Goal: Task Accomplishment & Management: Manage account settings

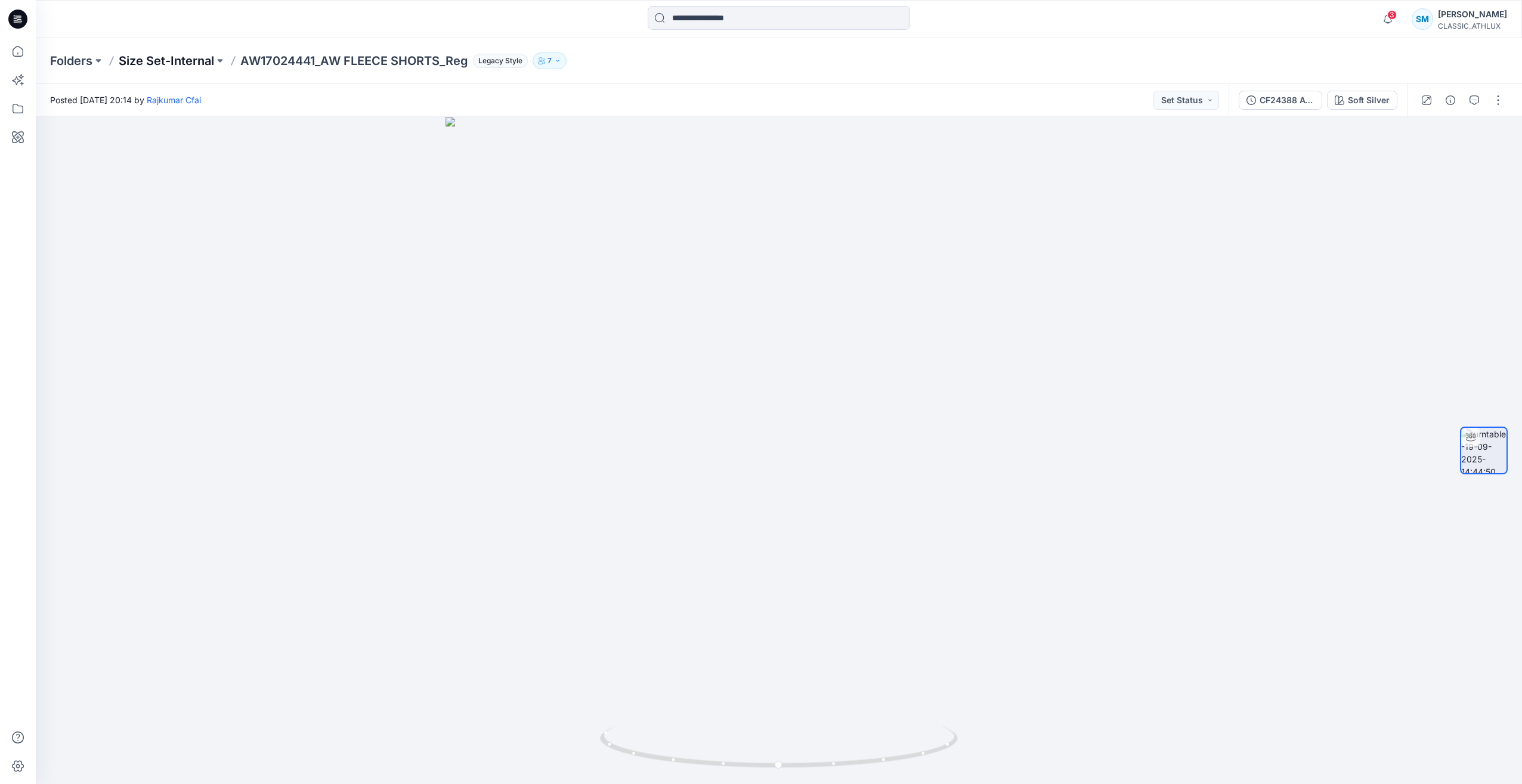
click at [176, 61] on p "Size Set-Internal" at bounding box center [166, 61] width 96 height 16
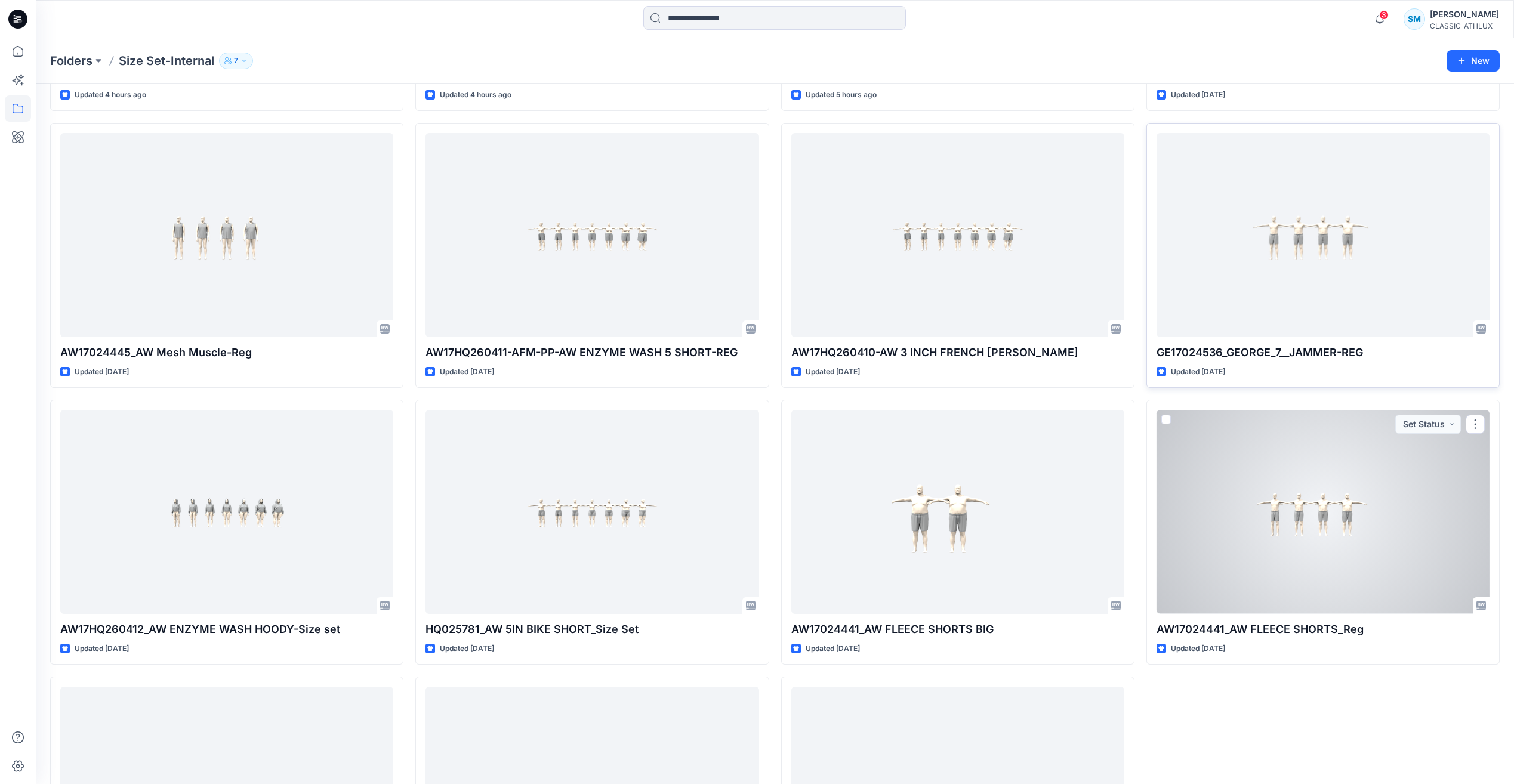
scroll to position [1387, 0]
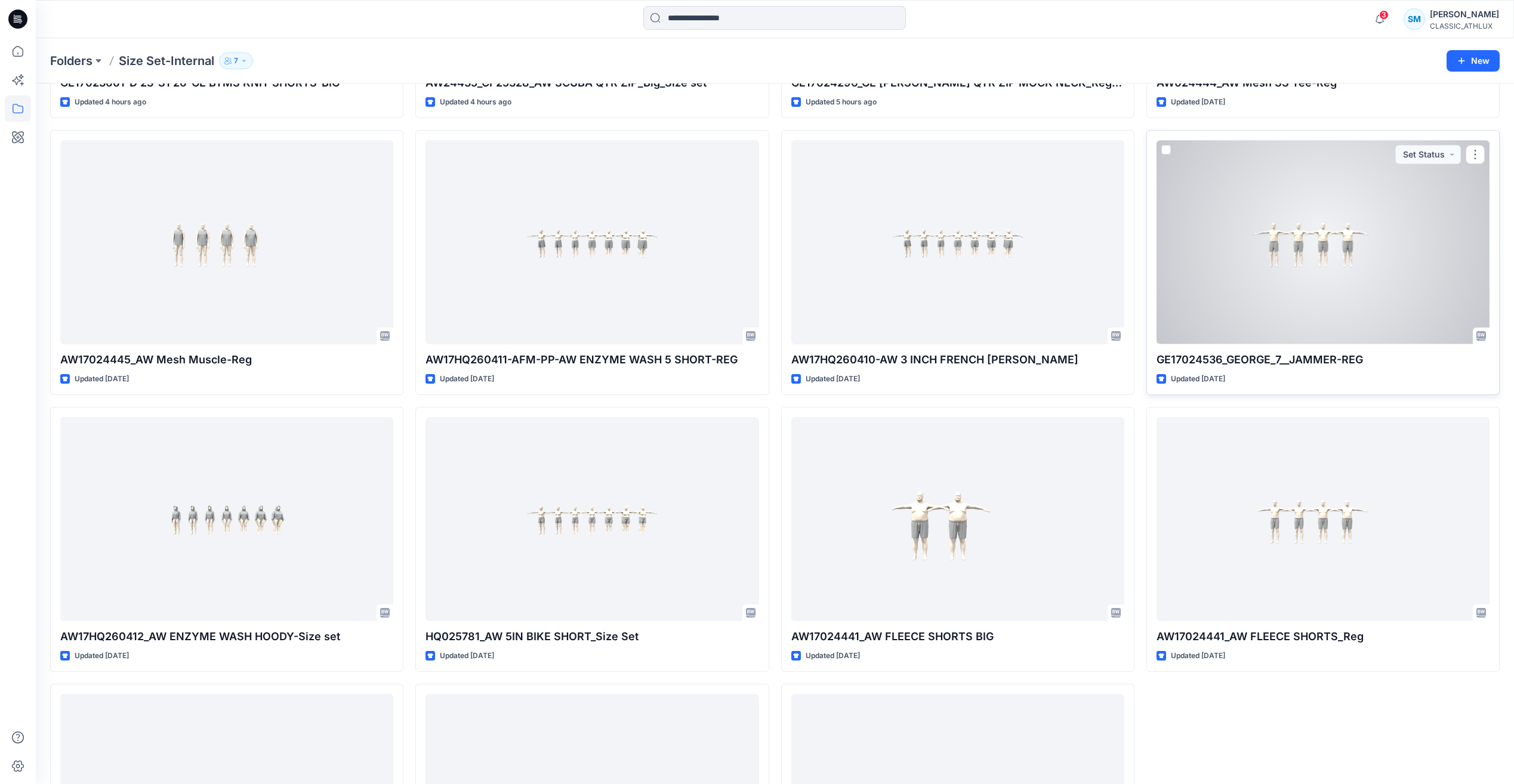
click at [1366, 267] on div at bounding box center [1322, 241] width 332 height 203
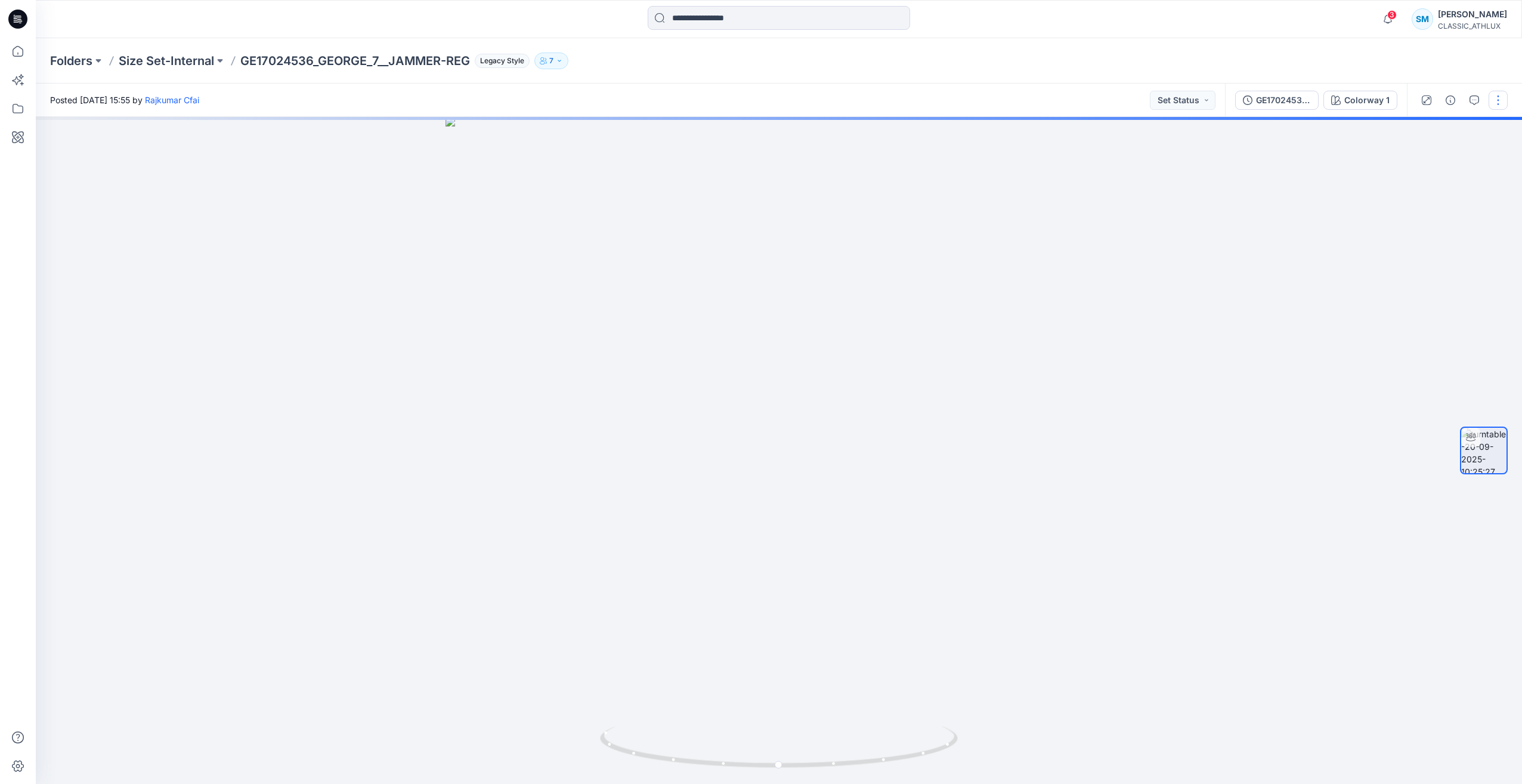
click at [1507, 97] on button "button" at bounding box center [1498, 100] width 19 height 19
click at [1453, 167] on button "Edit" at bounding box center [1448, 166] width 110 height 22
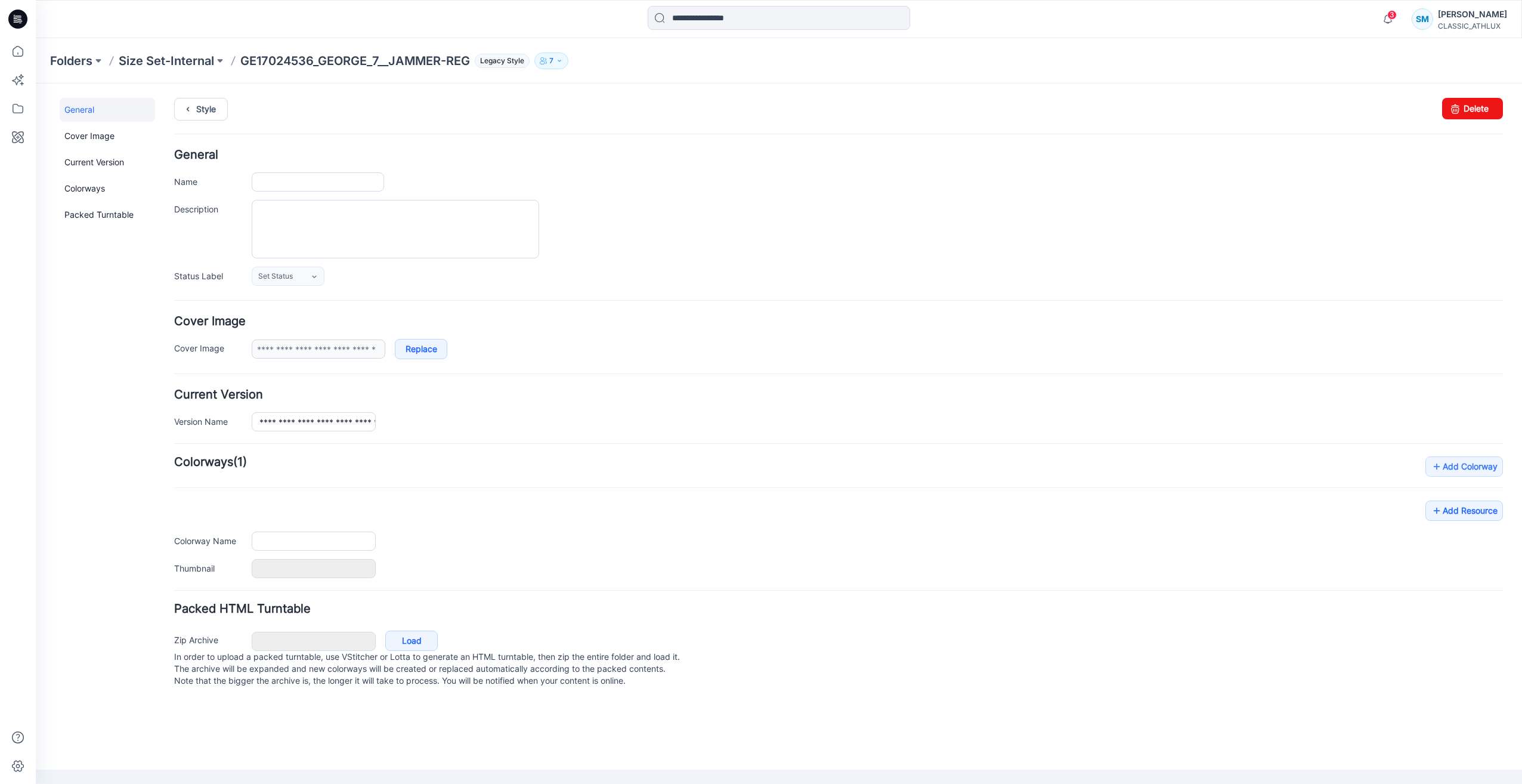
type input "**********"
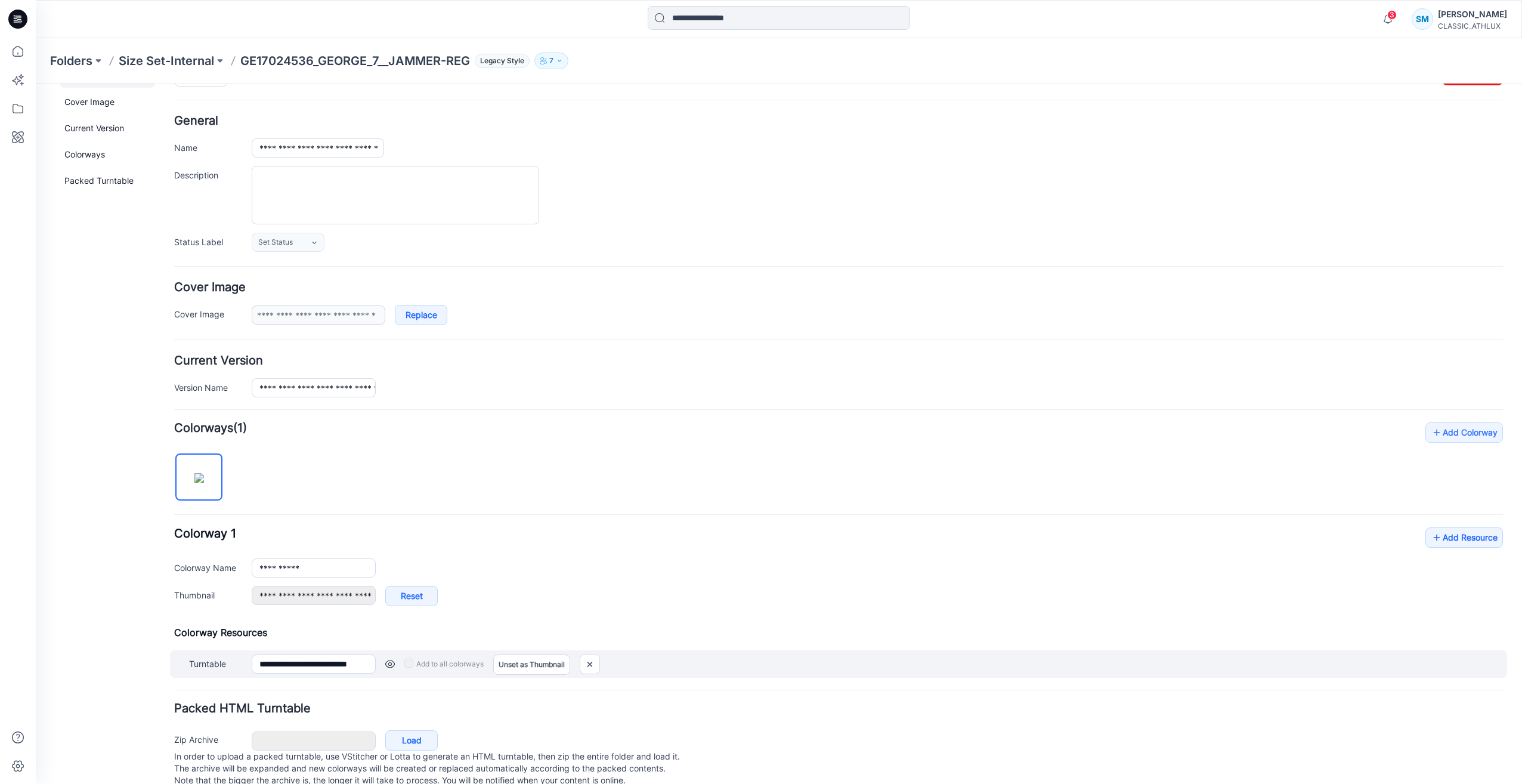
scroll to position [65, 0]
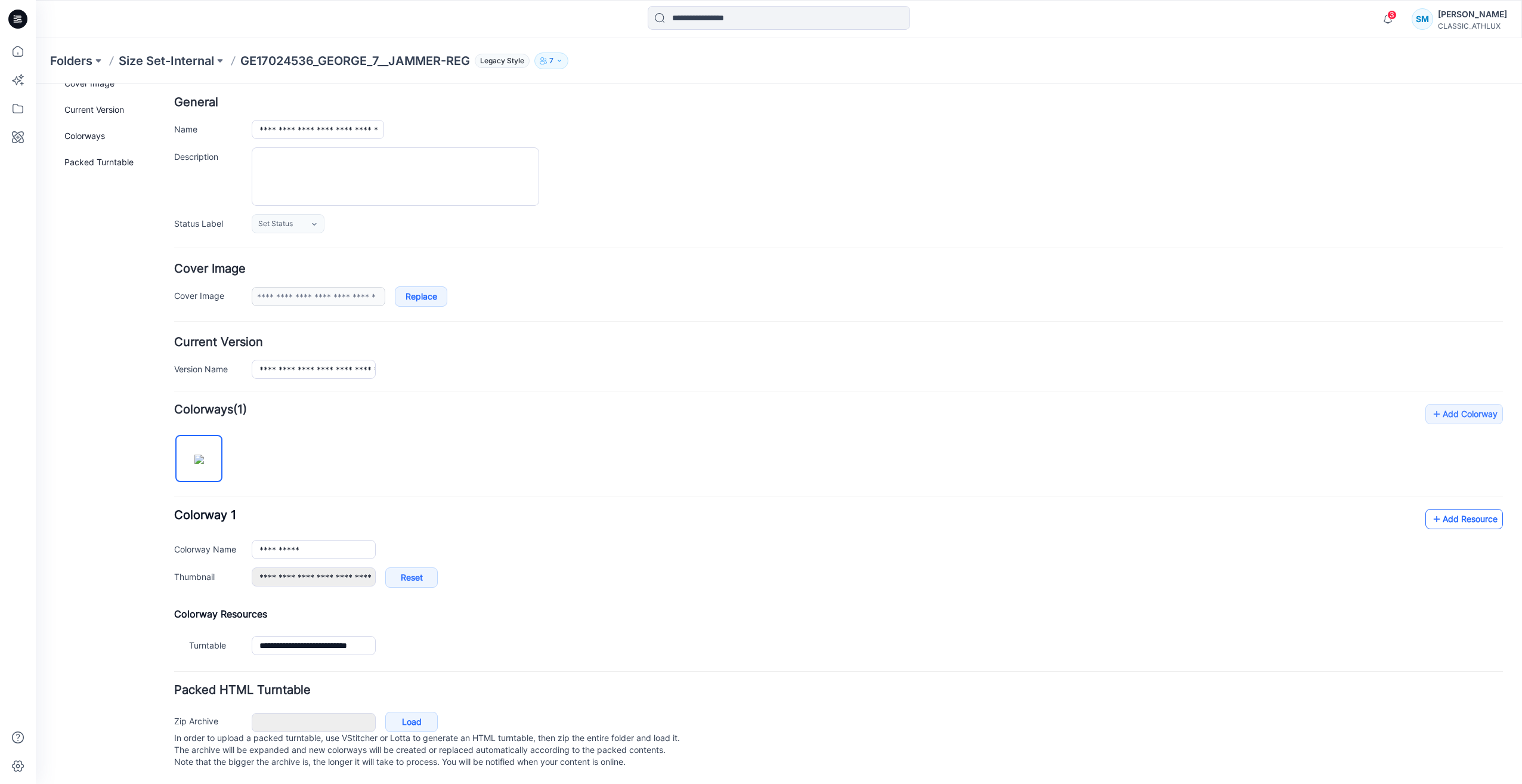
click at [1452, 511] on link "Add Resource" at bounding box center [1464, 519] width 77 height 20
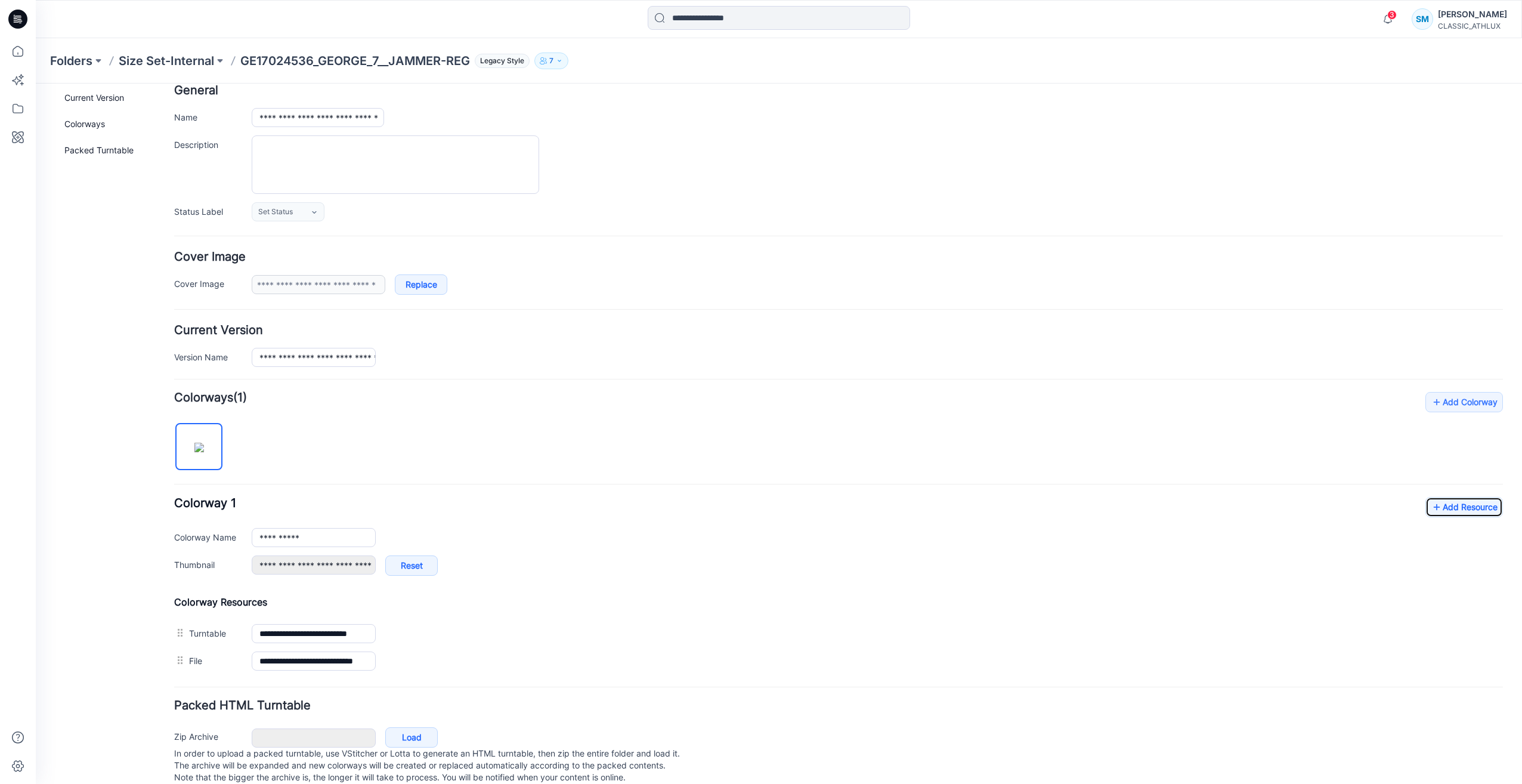
scroll to position [0, 0]
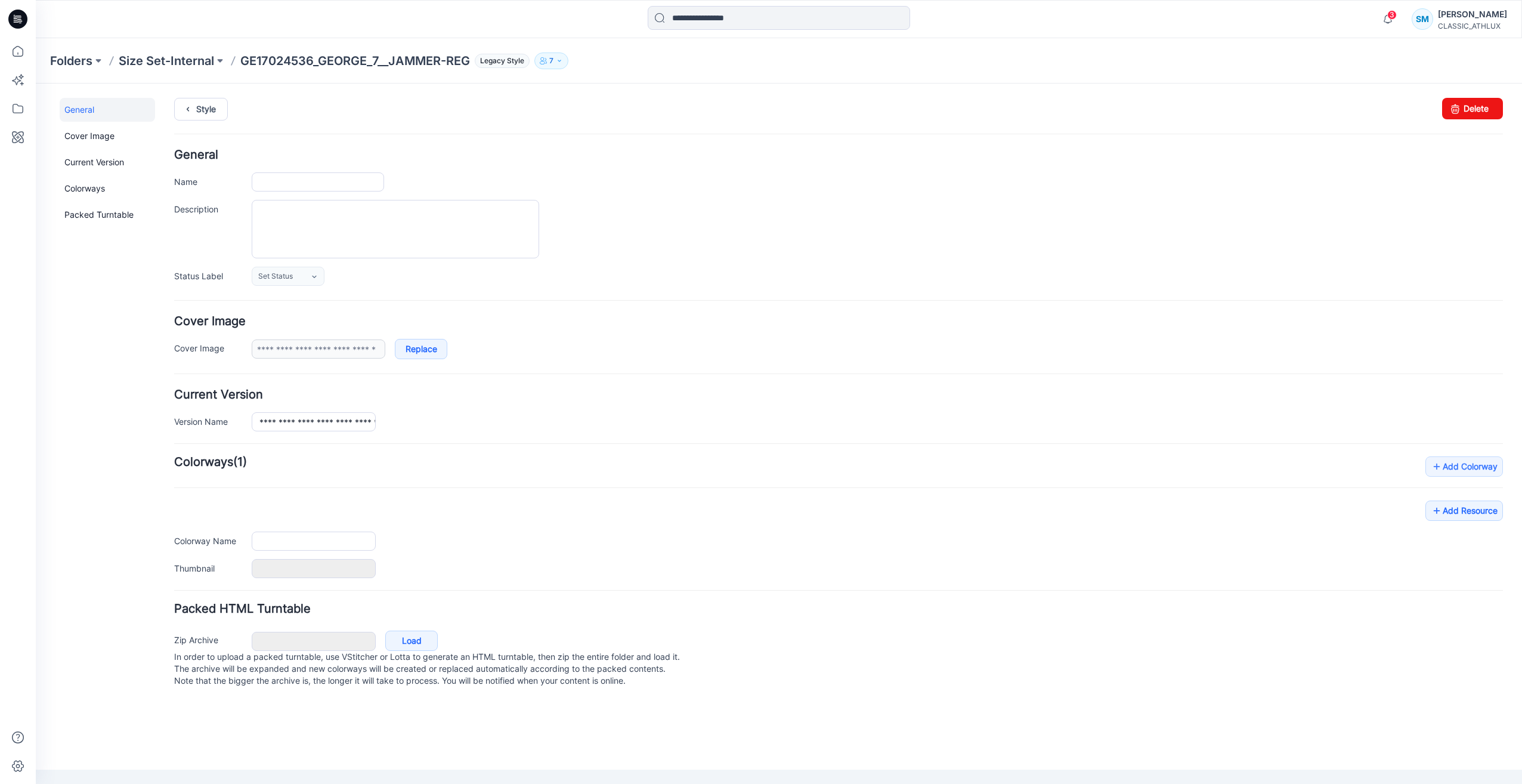
type input "**********"
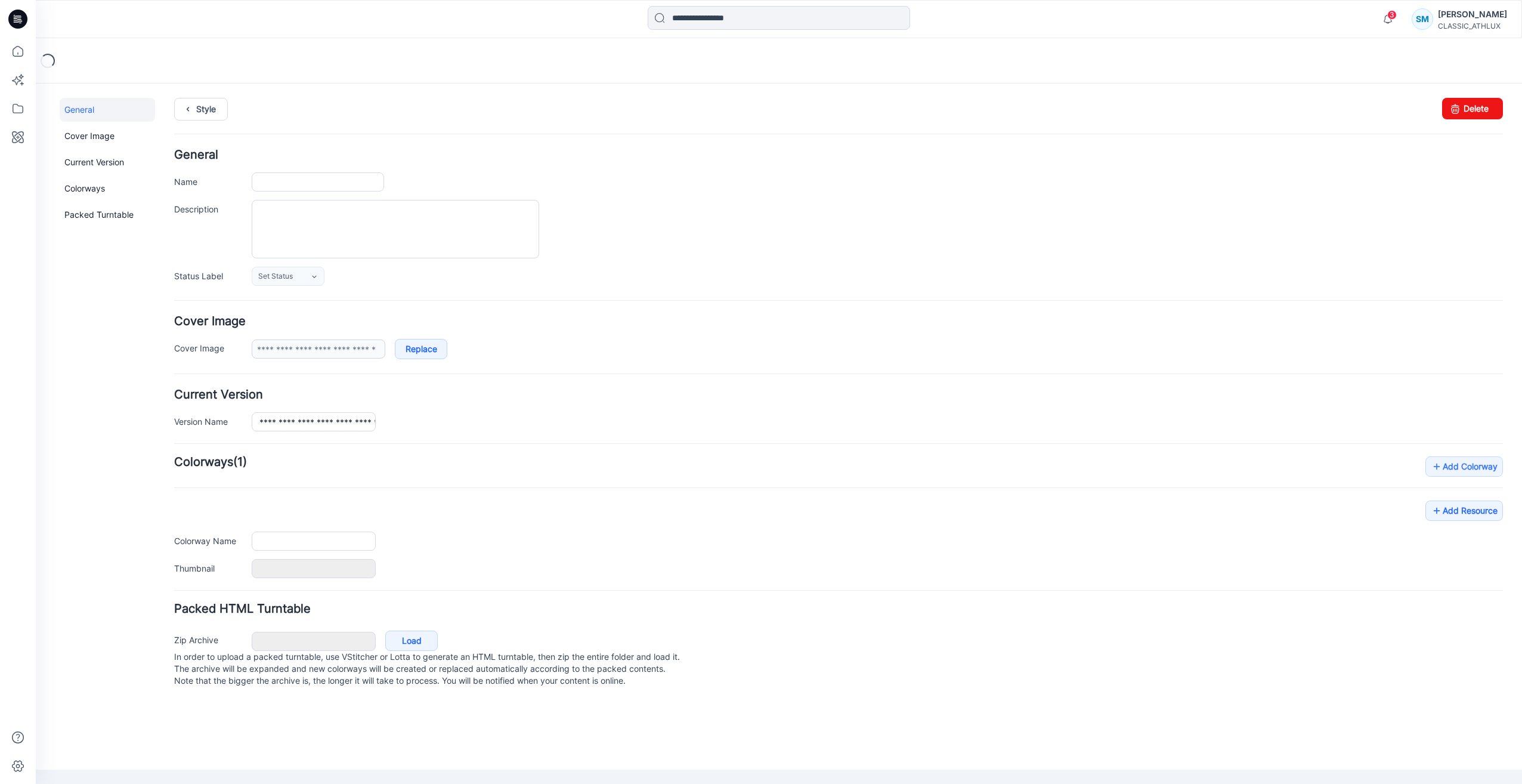
type input "**********"
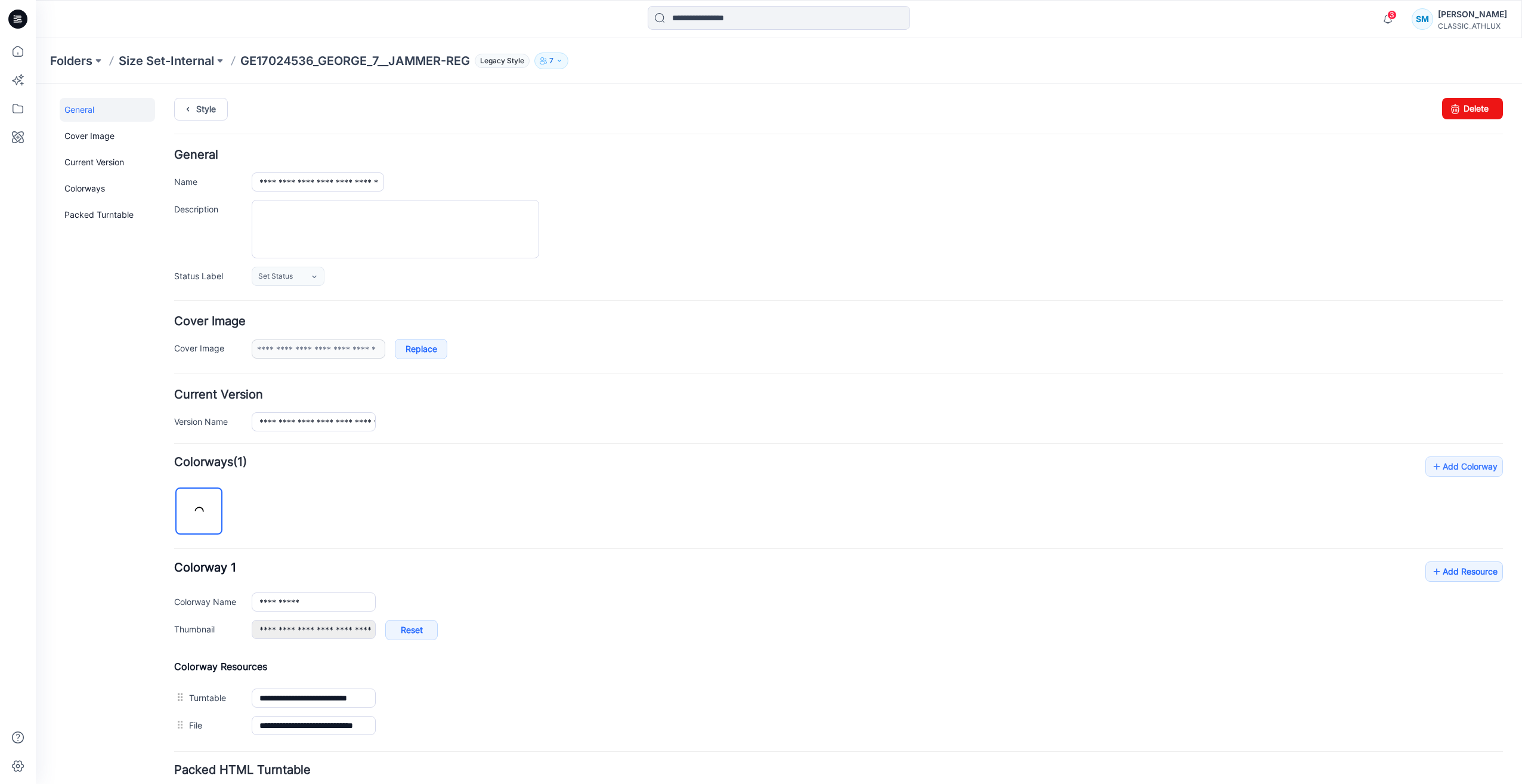
click at [418, 62] on p "GE17024536_GEORGE_7__JAMMER-REG" at bounding box center [355, 61] width 230 height 16
click at [363, 55] on p "GE17024536_GEORGE_7__JAMMER-REG" at bounding box center [355, 61] width 230 height 16
click at [191, 59] on p "Size Set-Internal" at bounding box center [166, 61] width 96 height 16
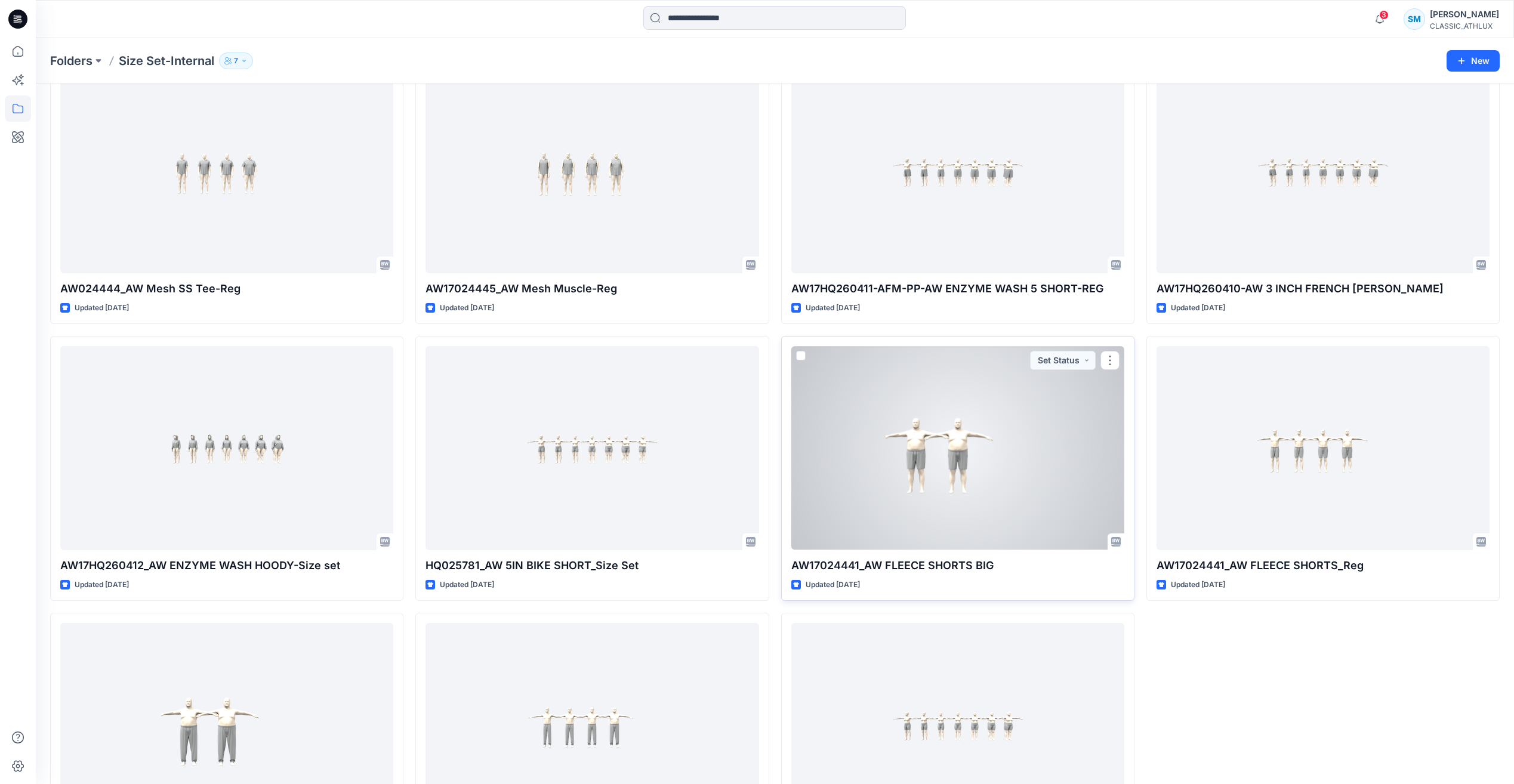
scroll to position [1566, 0]
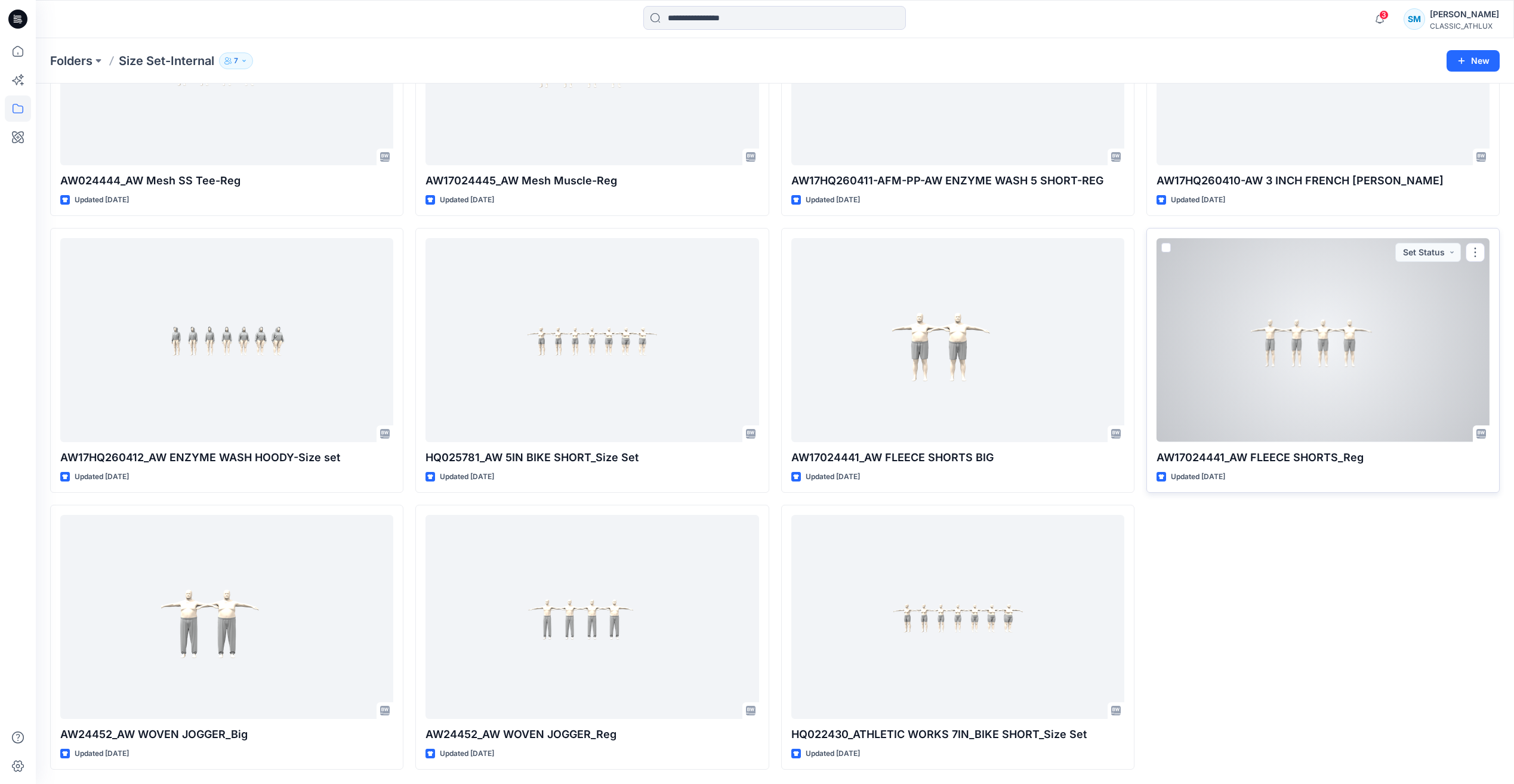
click at [1351, 355] on div at bounding box center [1322, 339] width 332 height 203
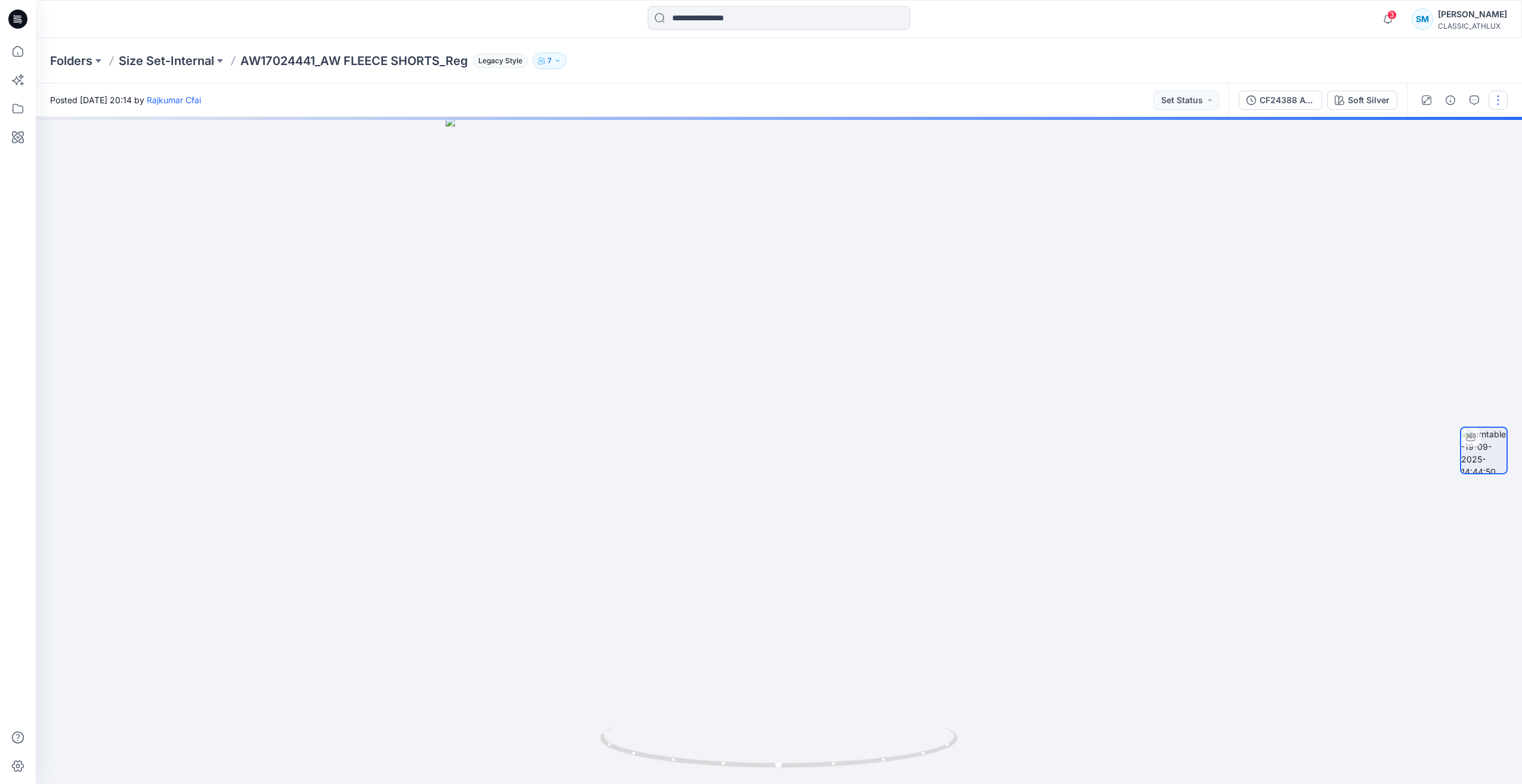
click at [1499, 105] on button "button" at bounding box center [1498, 100] width 19 height 19
click at [1451, 170] on button "Edit" at bounding box center [1448, 166] width 110 height 22
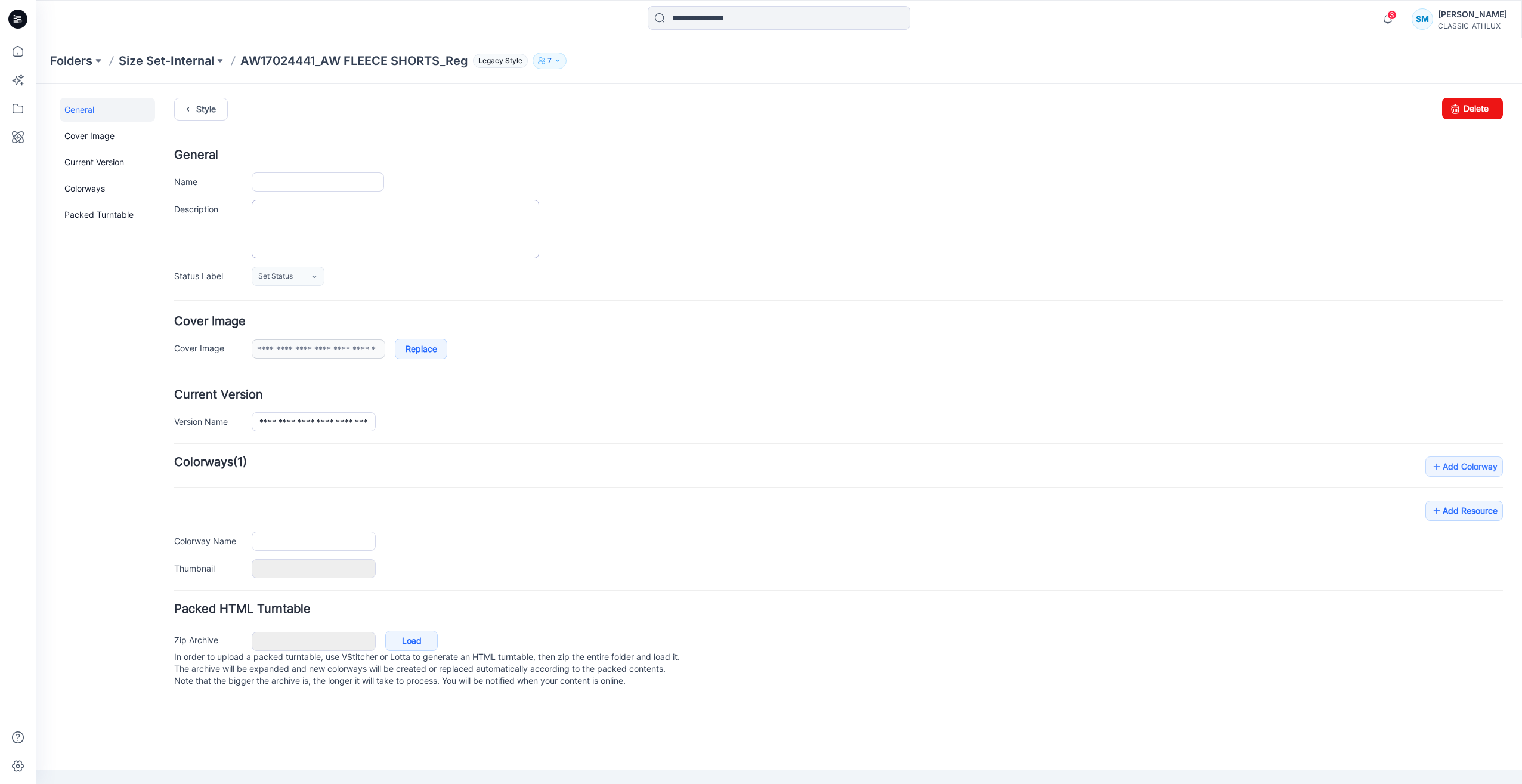
type input "**********"
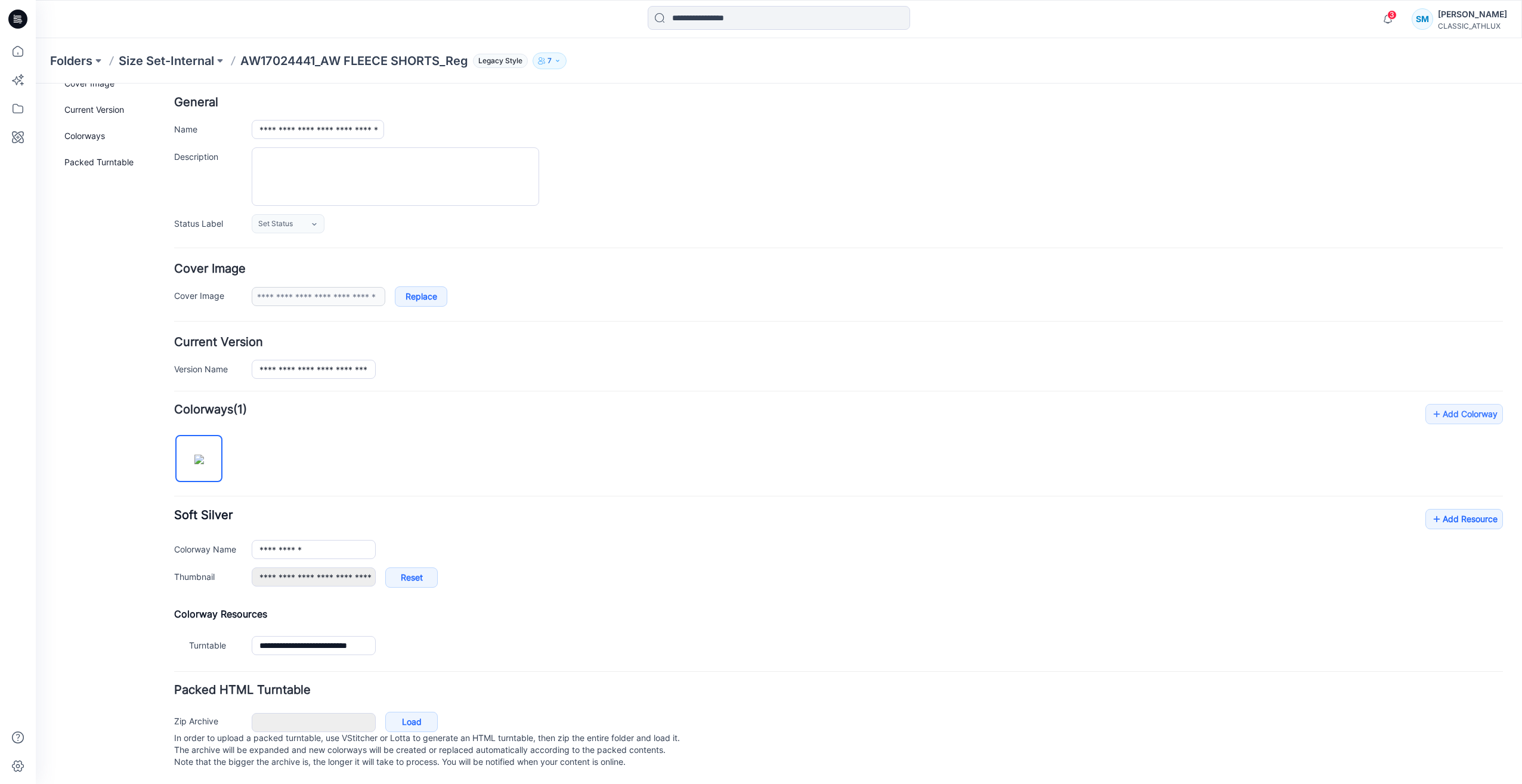
scroll to position [65, 0]
click at [1441, 509] on link "Add Resource" at bounding box center [1464, 519] width 77 height 20
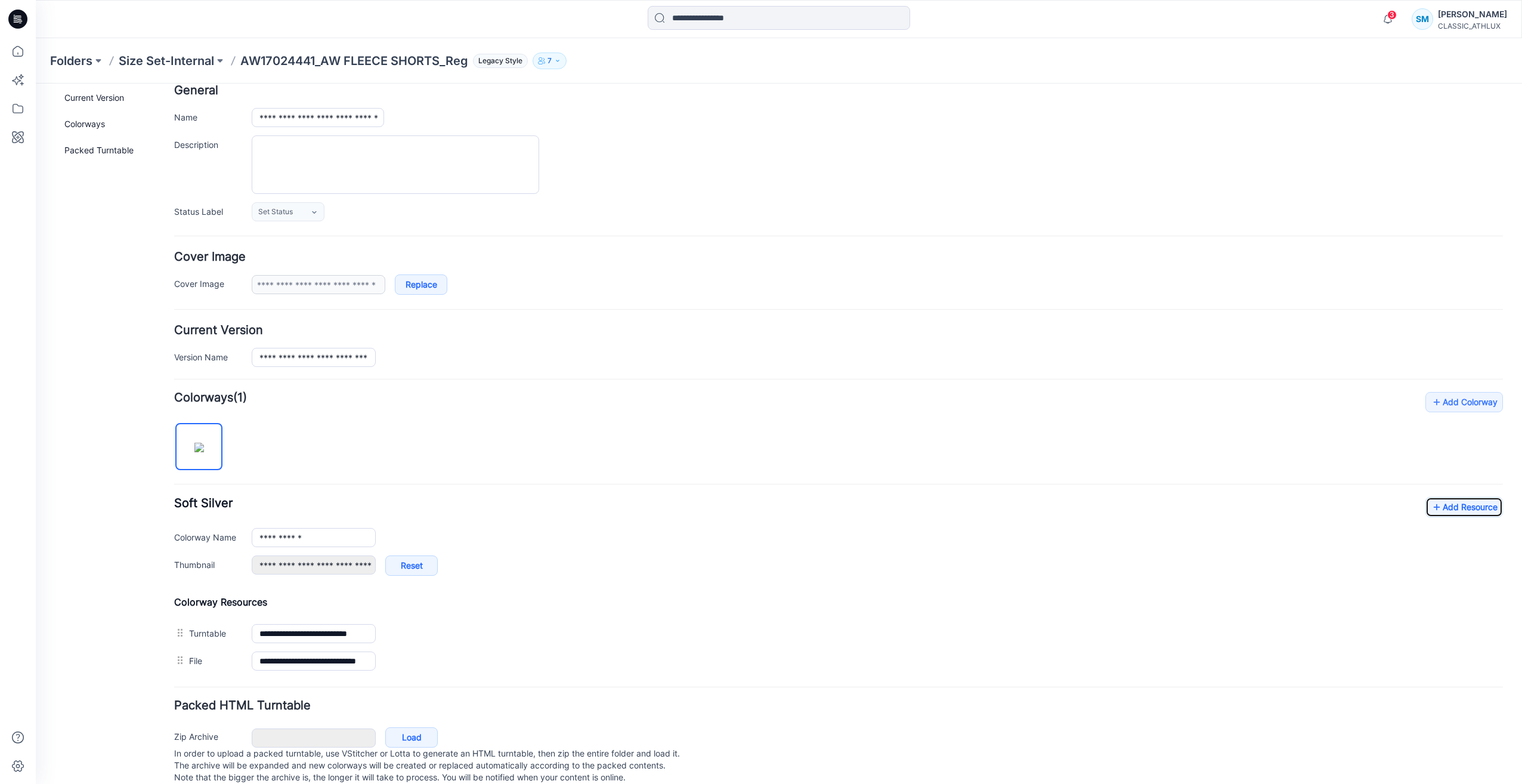
scroll to position [0, 0]
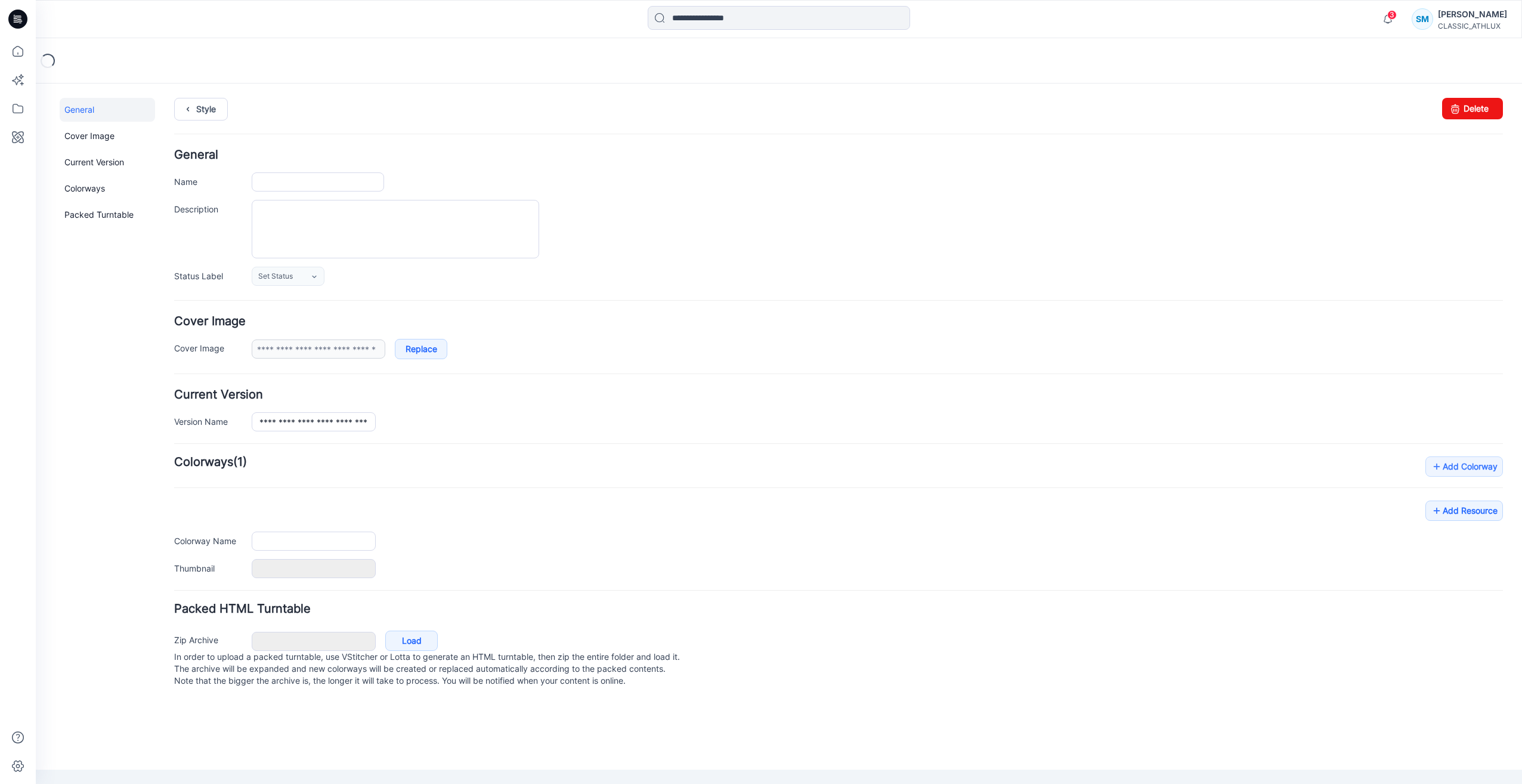
type input "**********"
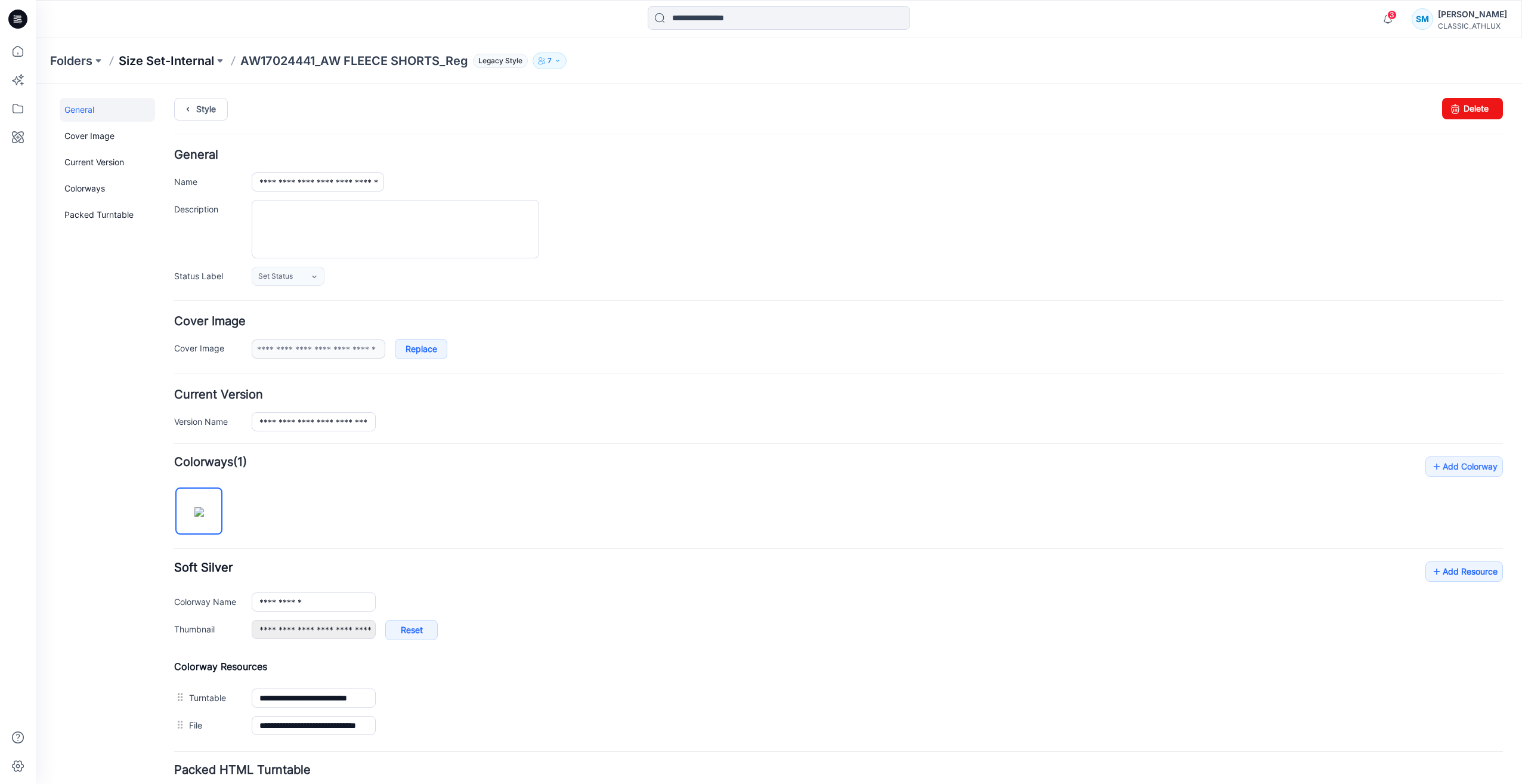
click at [195, 65] on p "Size Set-Internal" at bounding box center [166, 61] width 96 height 16
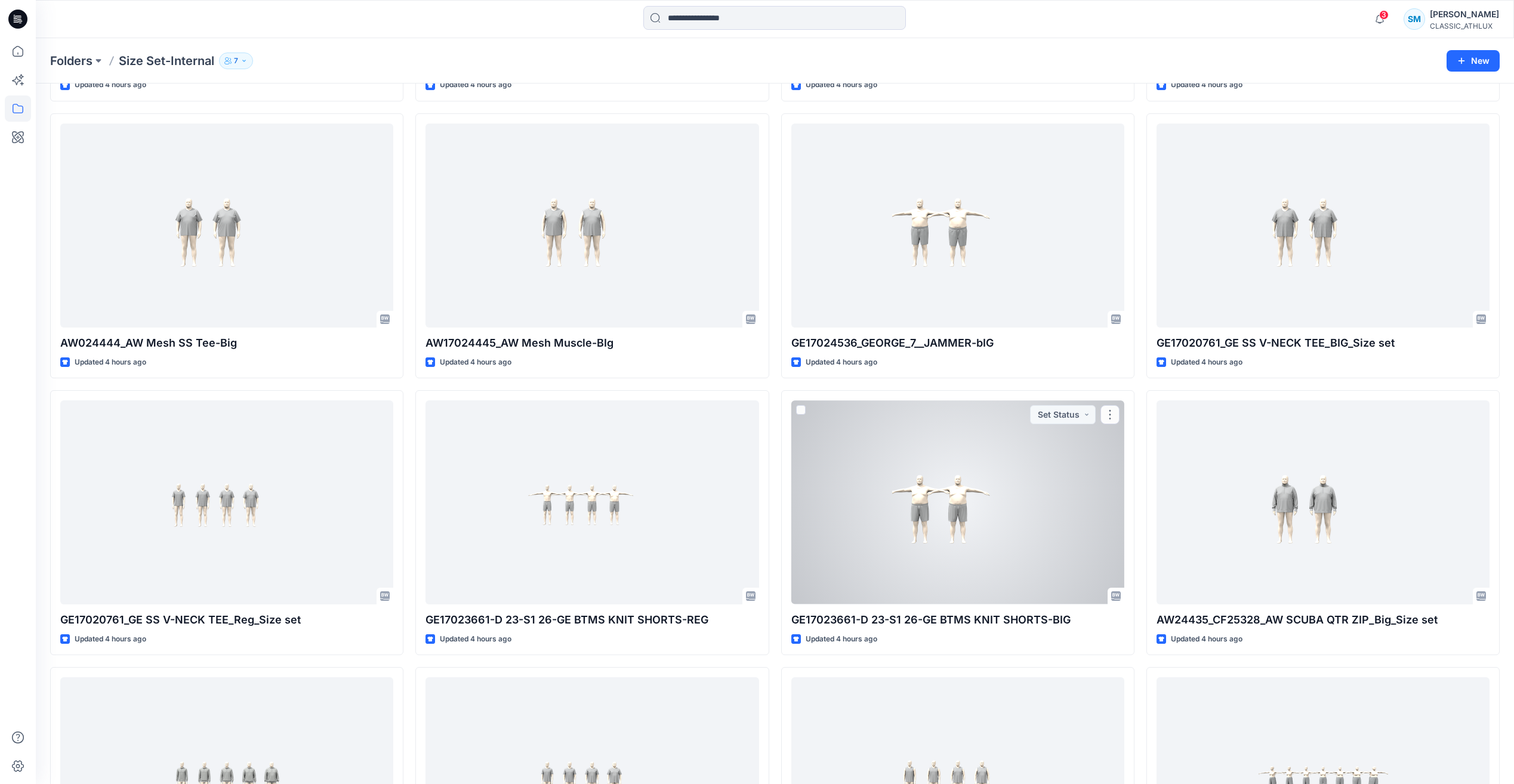
scroll to position [790, 0]
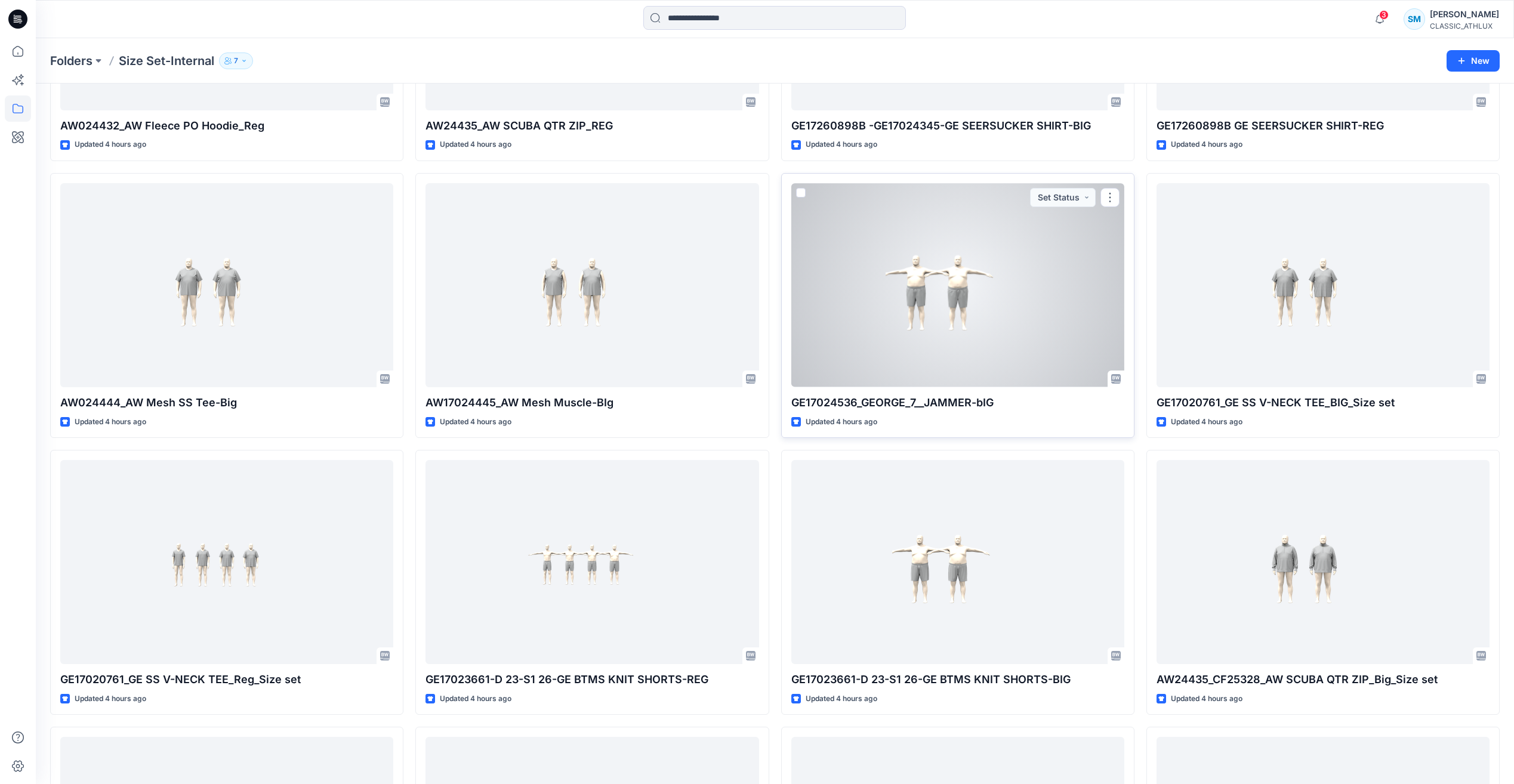
click at [1020, 309] on div at bounding box center [956, 284] width 332 height 203
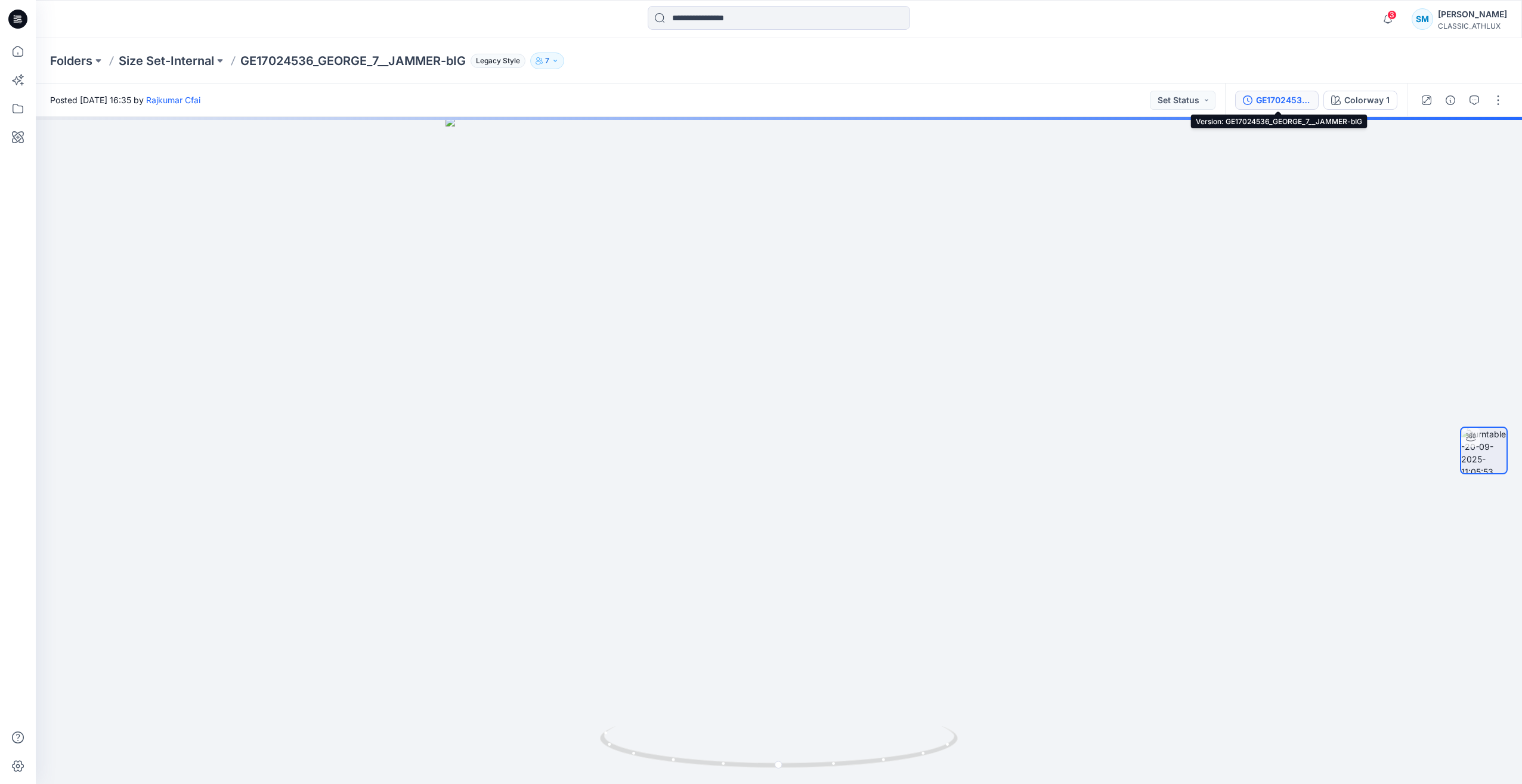
click at [1295, 103] on div "GE17024536_GEORGE_7__JAMMER-bIG" at bounding box center [1283, 100] width 55 height 13
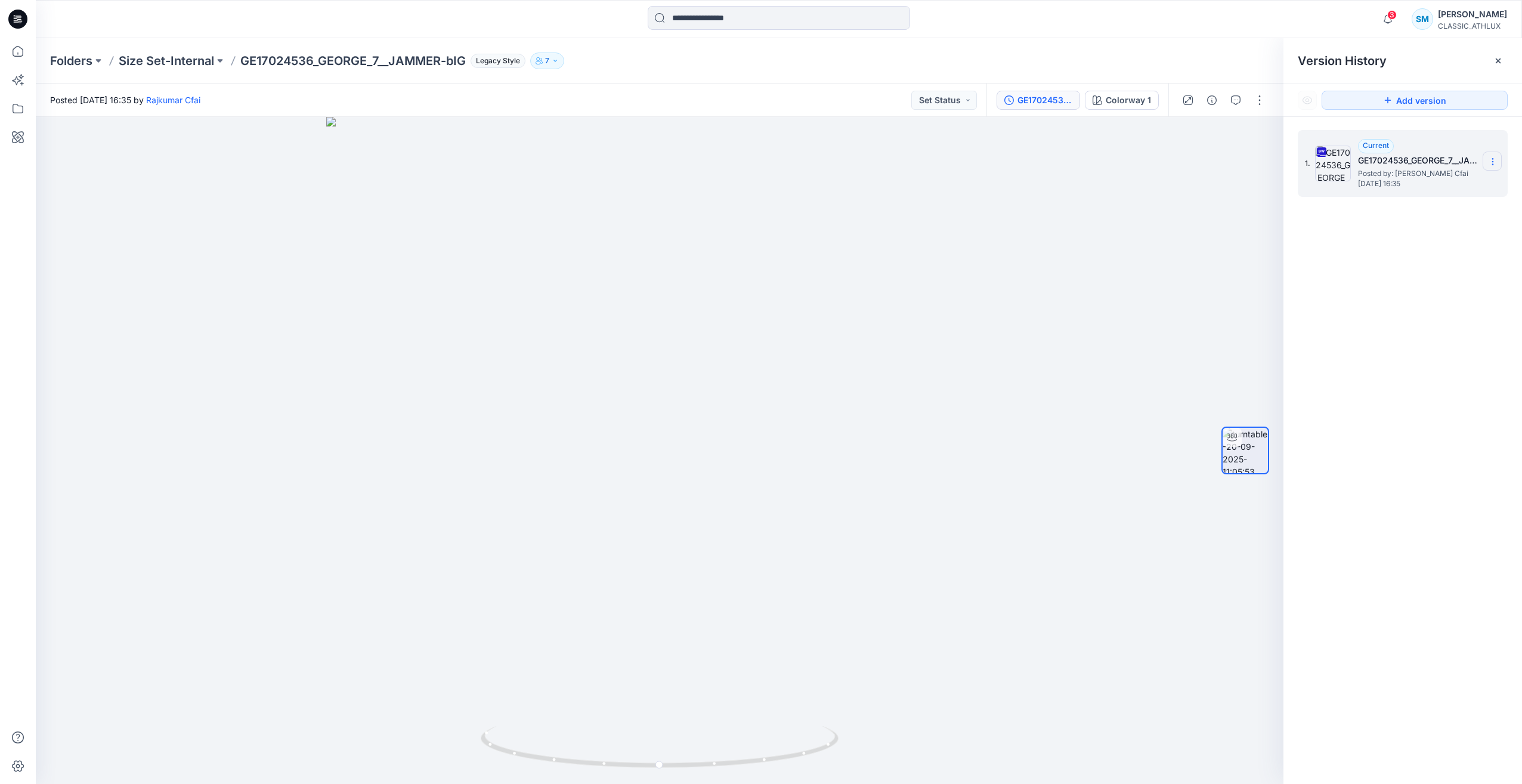
click at [1493, 163] on icon at bounding box center [1493, 161] width 9 height 9
click at [1435, 188] on span "Download Source BW File" at bounding box center [1433, 185] width 100 height 15
click at [1441, 384] on div "1. Current GE17024536_GEORGE_7__JAMMER-bIG Posted by: Rajkumar Cfai Saturday, S…" at bounding box center [1403, 458] width 239 height 684
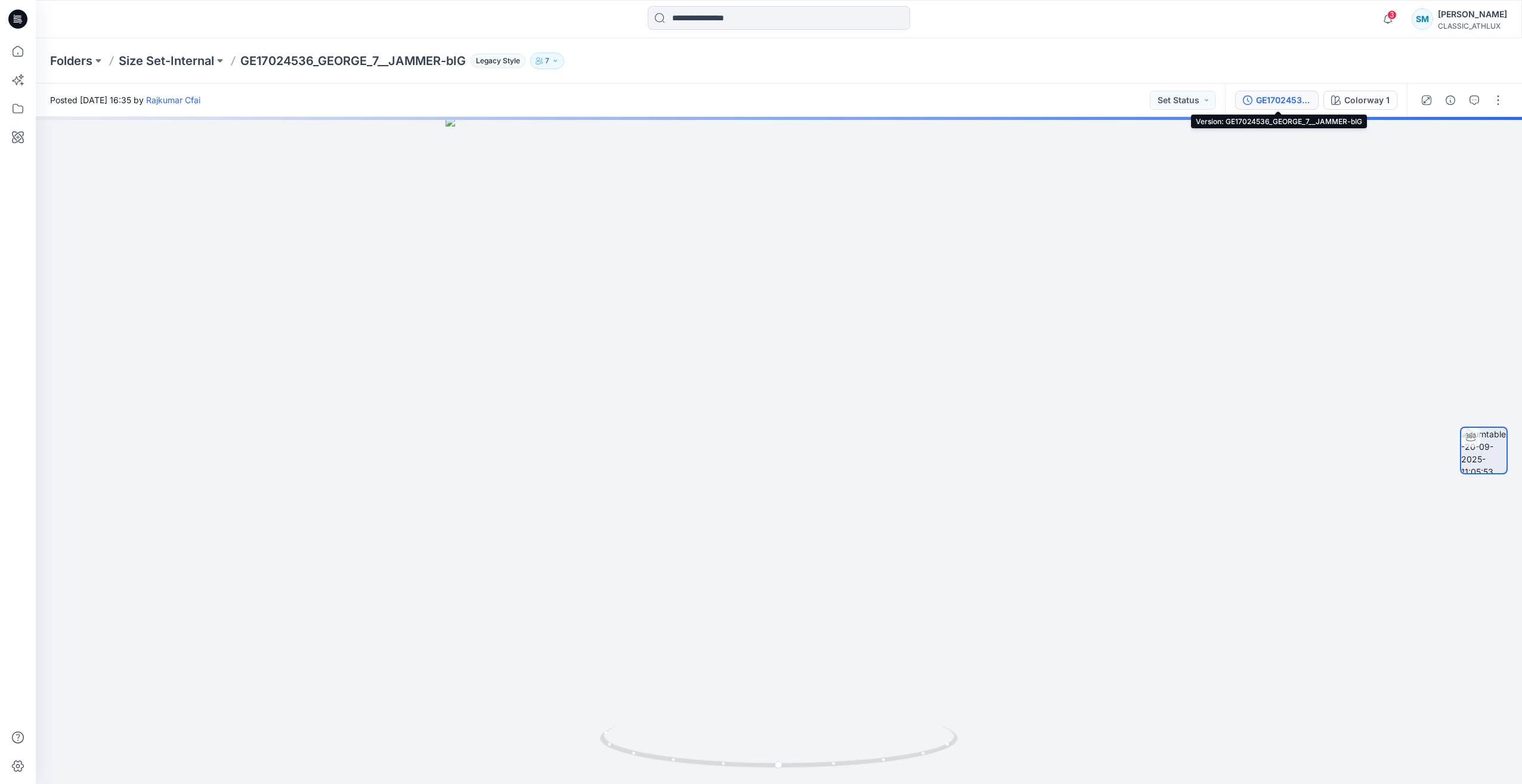
click at [1272, 102] on div "GE17024536_GEORGE_7__JAMMER-bIG" at bounding box center [1283, 100] width 55 height 13
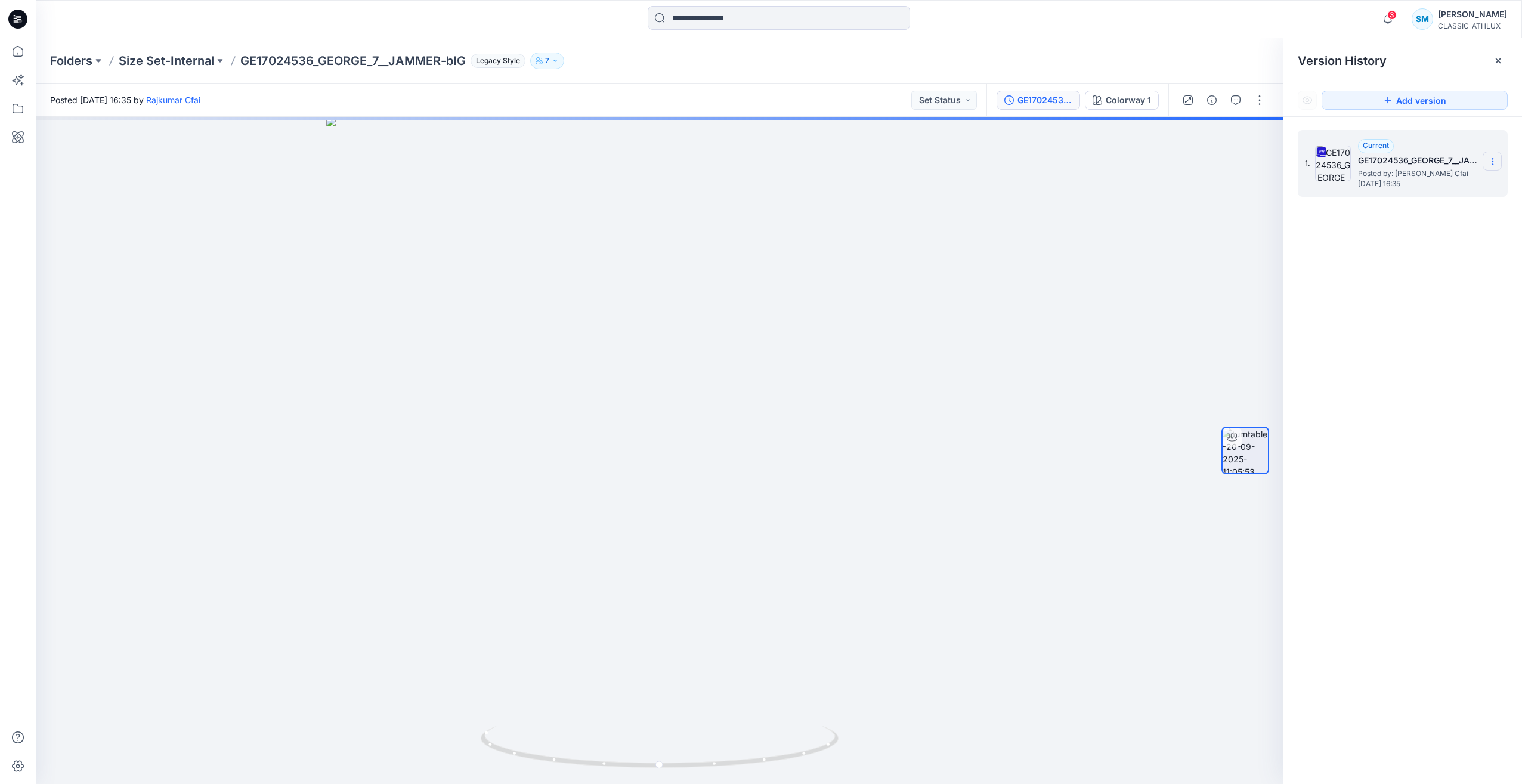
click at [1496, 164] on icon at bounding box center [1493, 161] width 9 height 9
click at [1435, 186] on span "Download Source BW File" at bounding box center [1433, 185] width 100 height 15
click at [970, 99] on button "Set Status" at bounding box center [945, 100] width 66 height 19
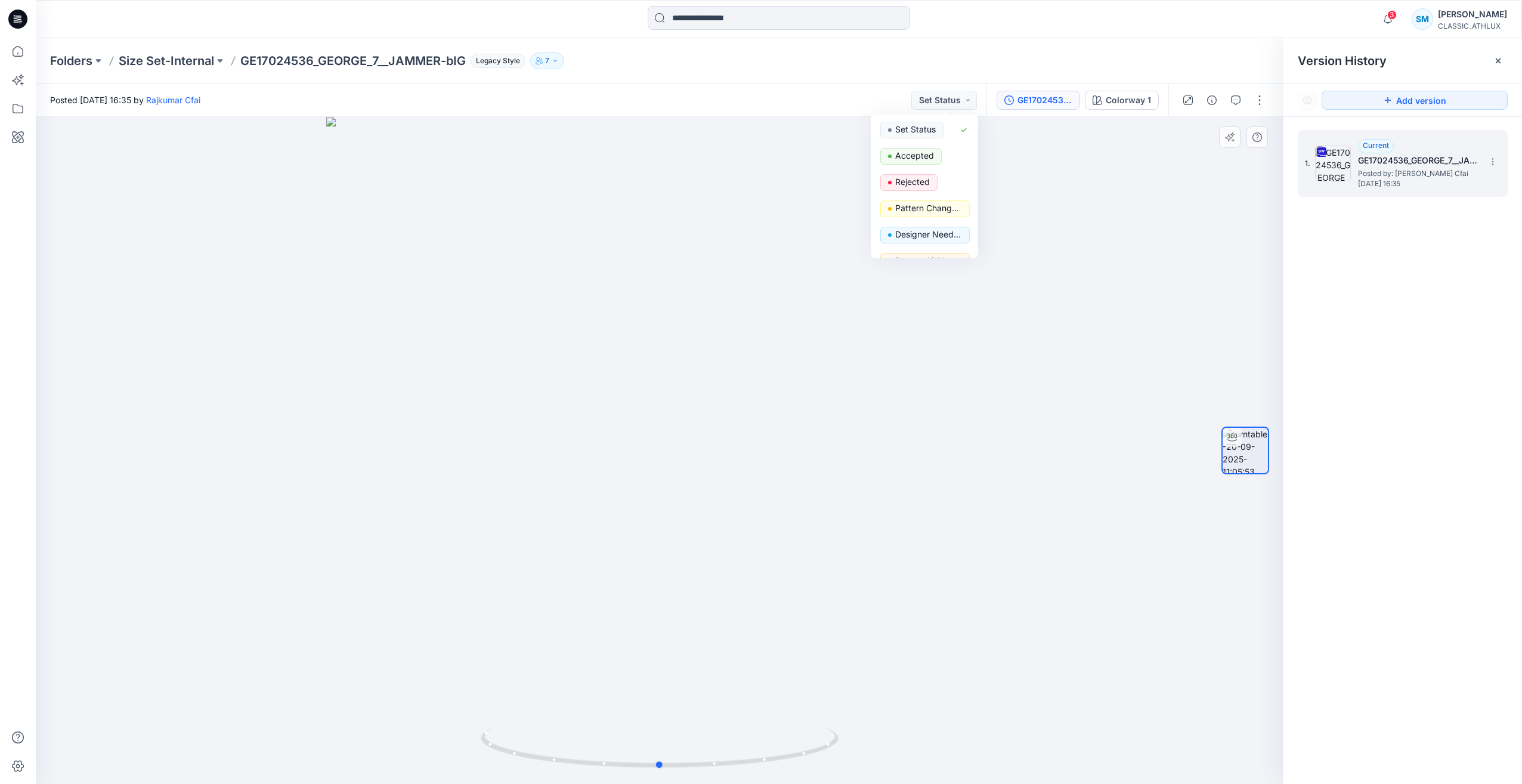
click at [1168, 257] on div at bounding box center [659, 450] width 1248 height 667
click at [1424, 21] on div "SM" at bounding box center [1423, 19] width 22 height 22
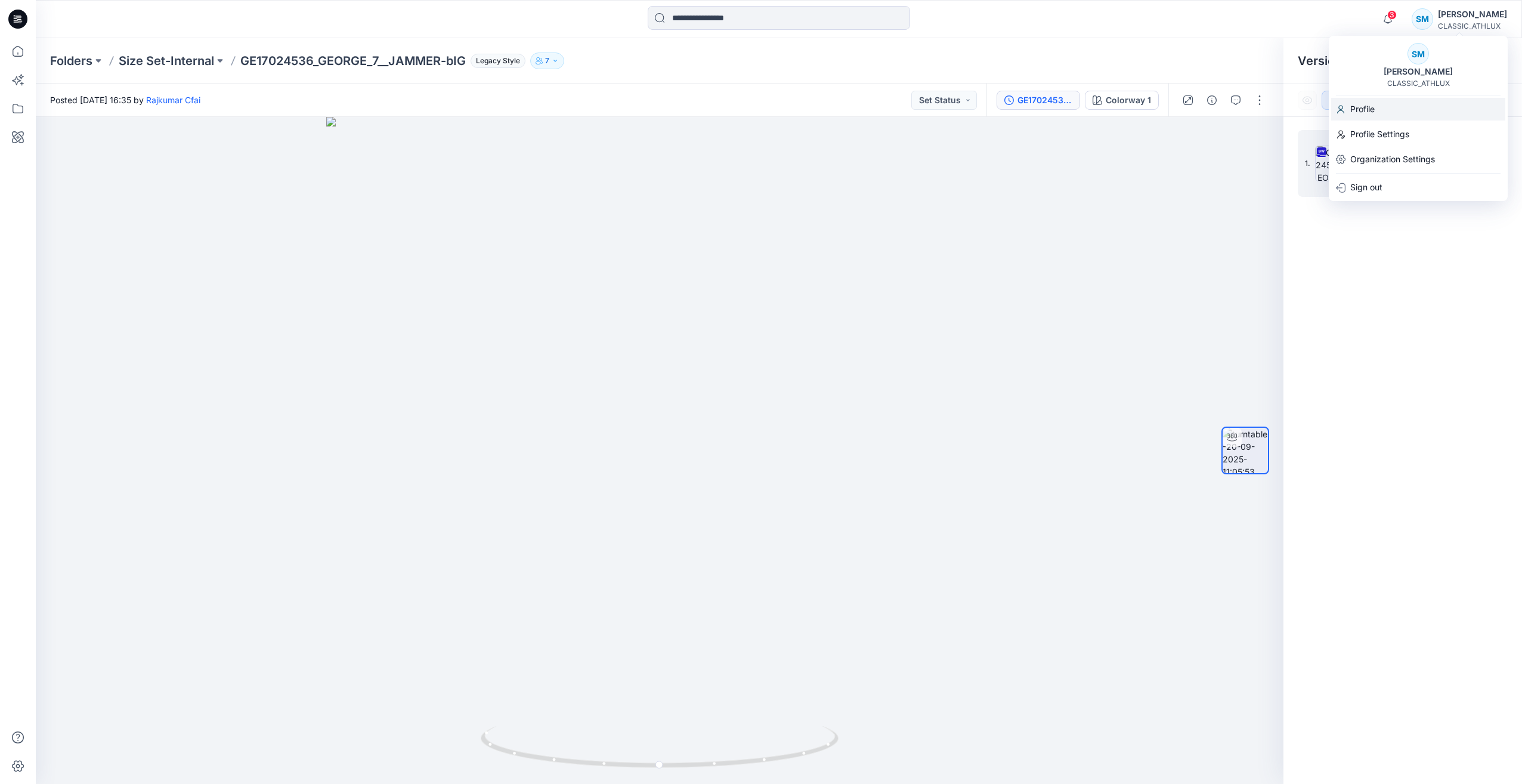
click at [1393, 105] on div "Profile" at bounding box center [1418, 108] width 174 height 23
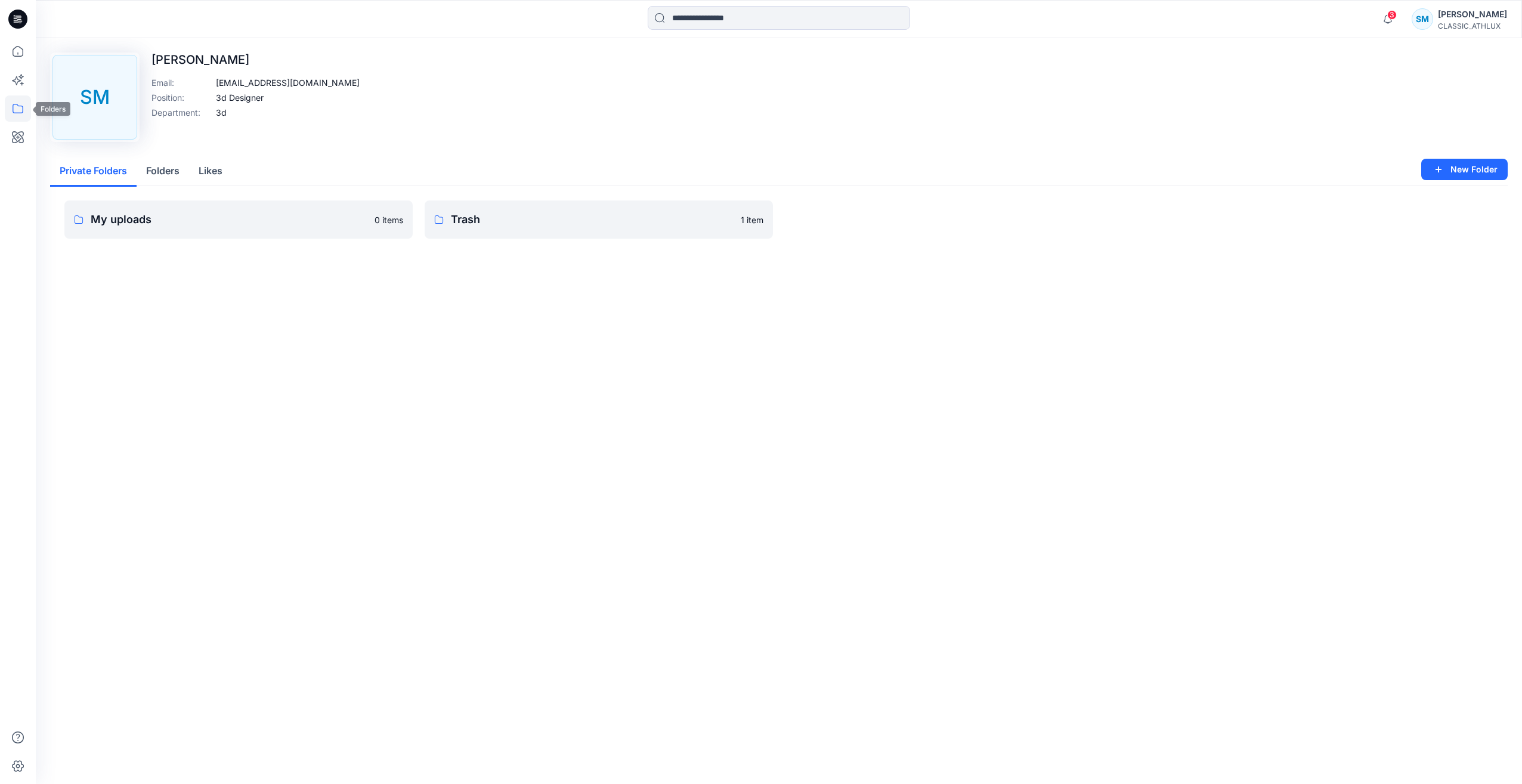
click at [6, 107] on icon at bounding box center [17, 108] width 26 height 26
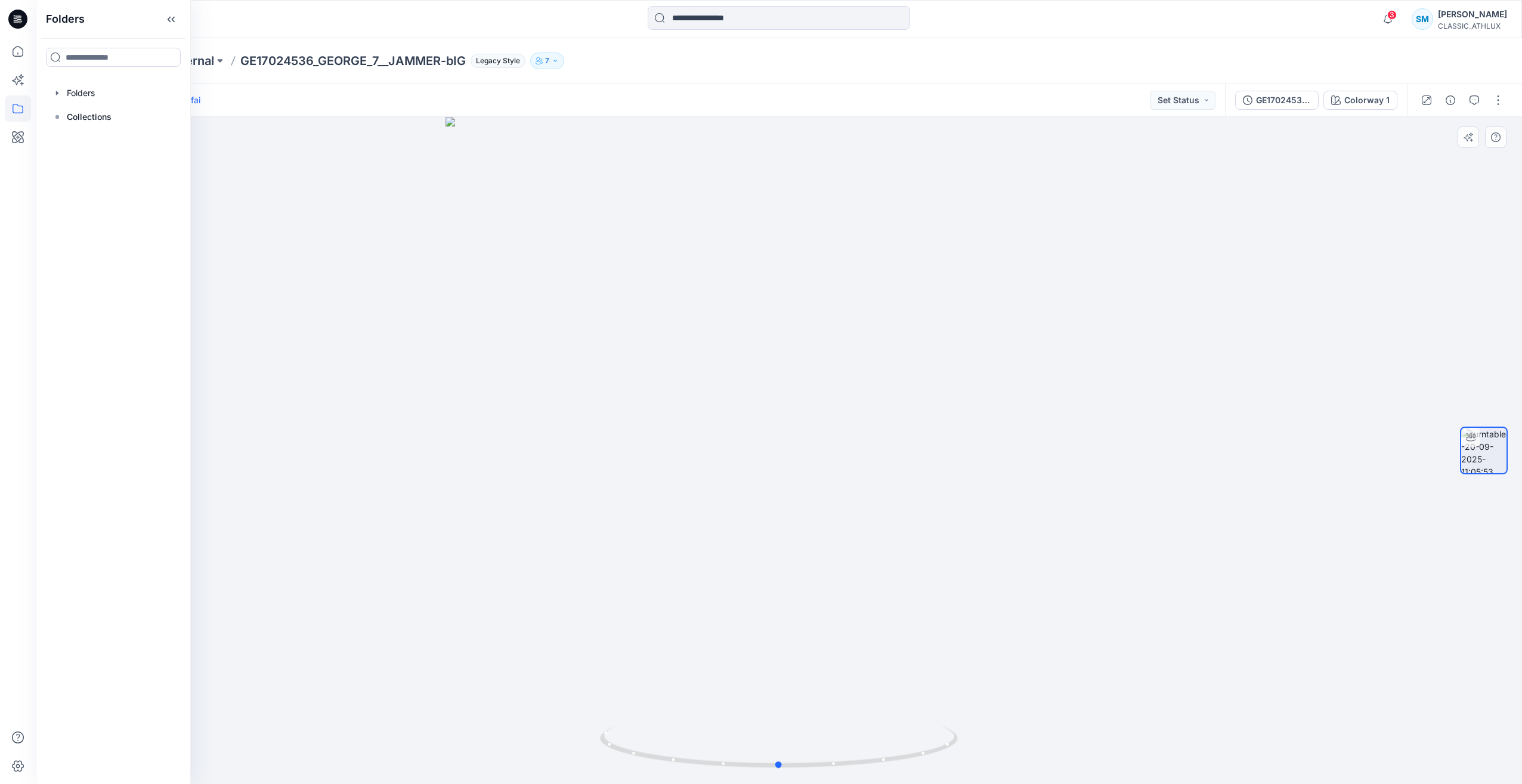
click at [1119, 392] on div at bounding box center [779, 450] width 1486 height 667
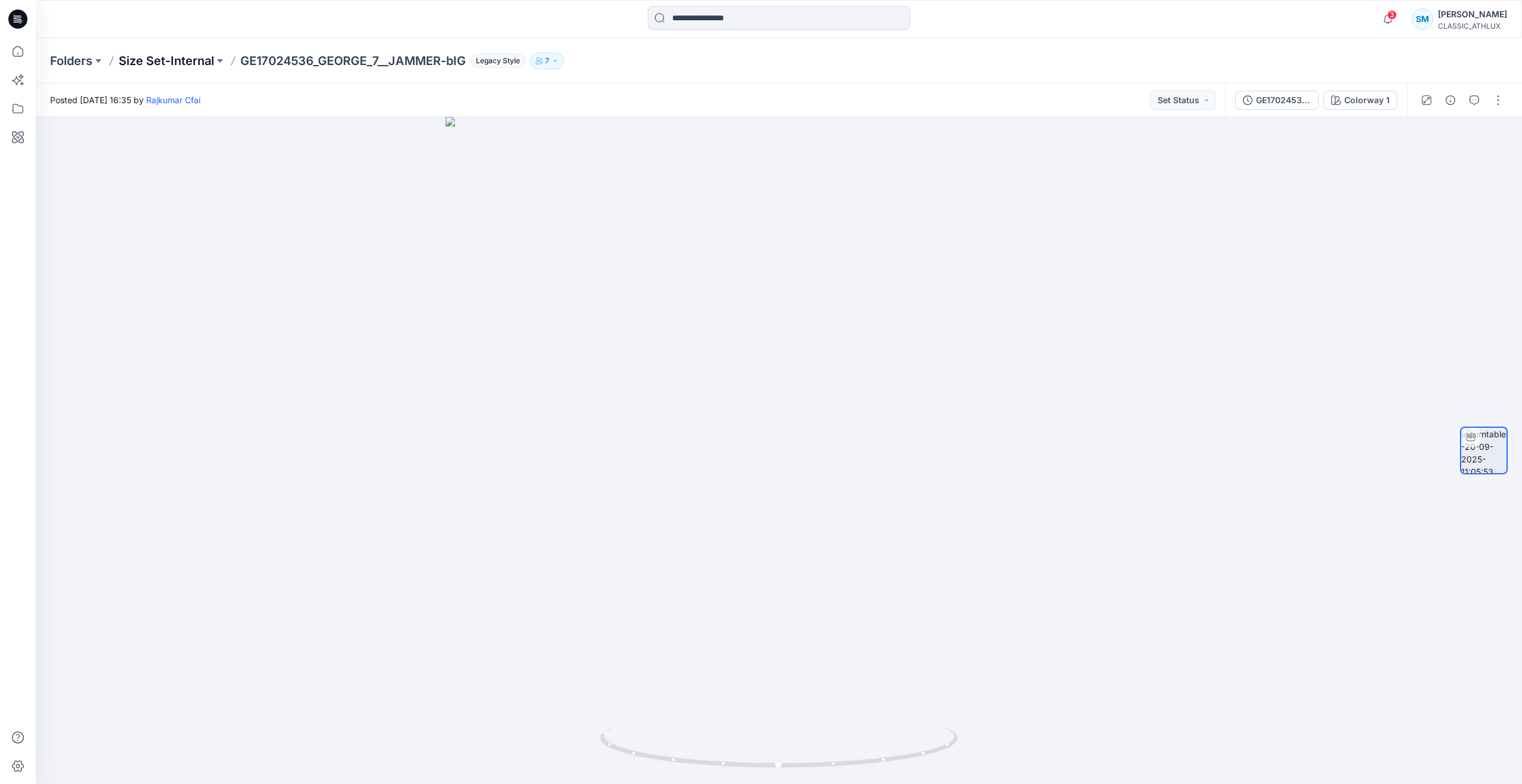
click at [180, 63] on p "Size Set-Internal" at bounding box center [166, 61] width 96 height 16
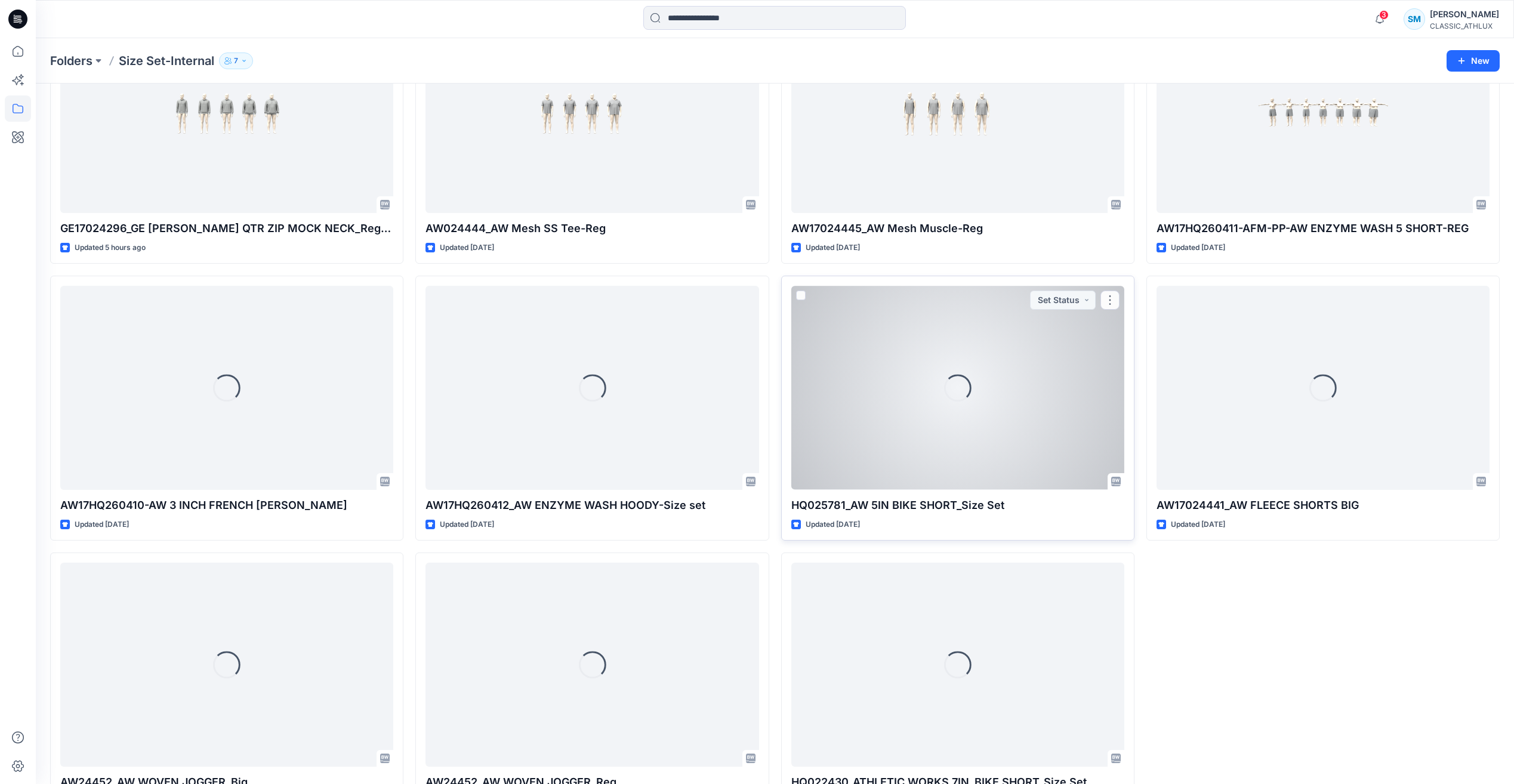
scroll to position [1566, 0]
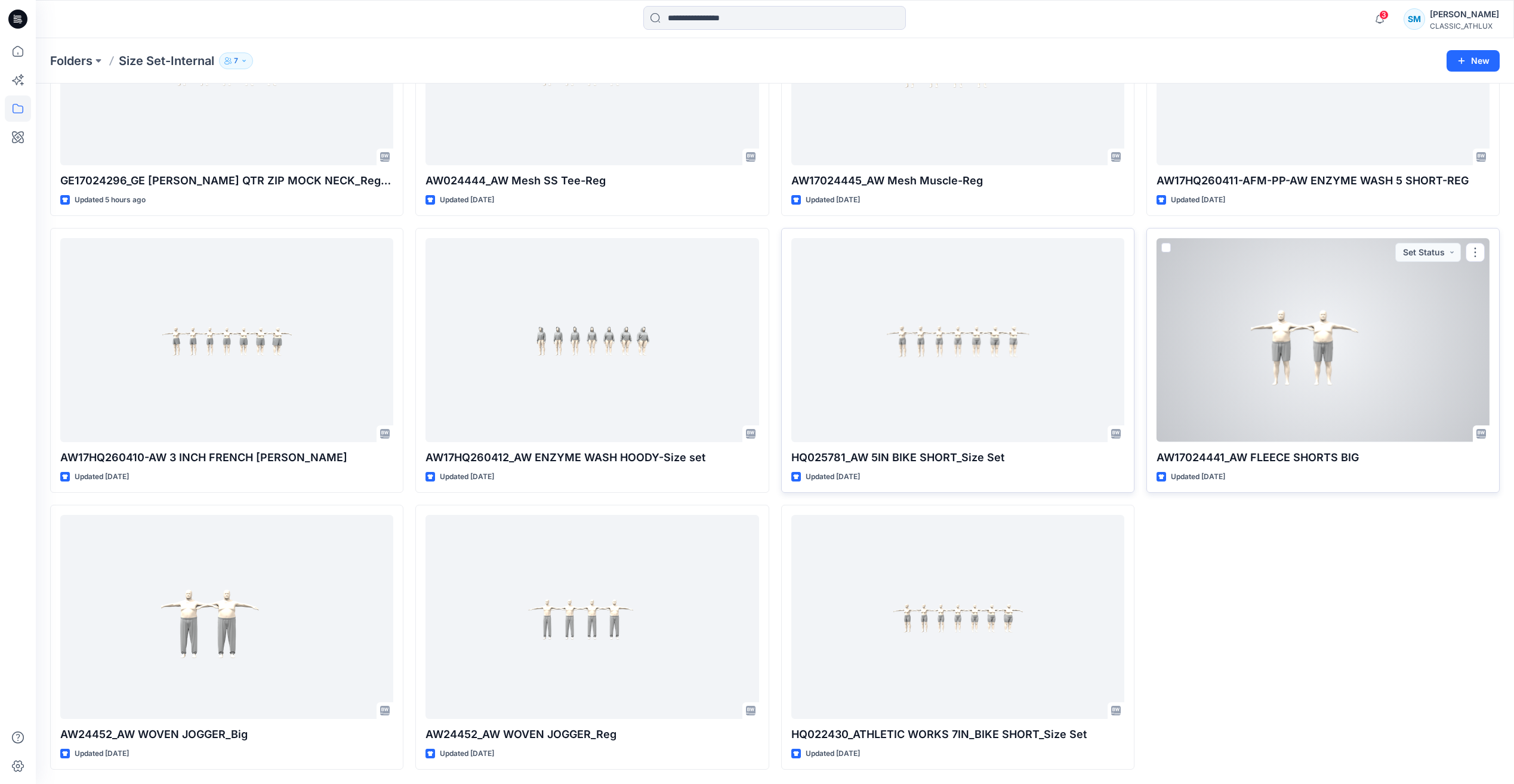
click at [1278, 390] on div at bounding box center [1322, 339] width 332 height 203
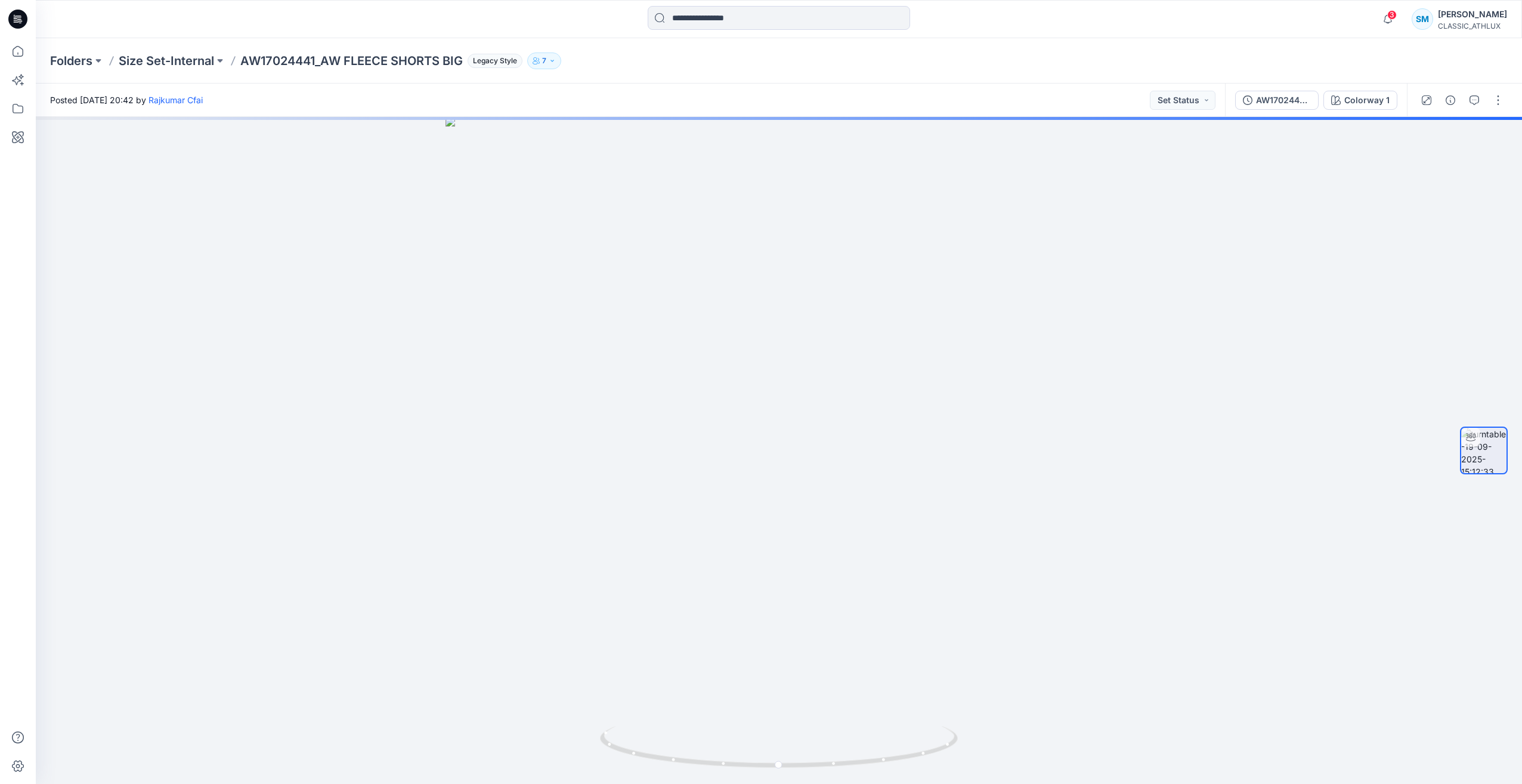
click at [1504, 110] on div at bounding box center [1462, 100] width 110 height 34
click at [1500, 107] on button "button" at bounding box center [1498, 100] width 19 height 19
click at [1453, 163] on button "Edit" at bounding box center [1448, 166] width 110 height 22
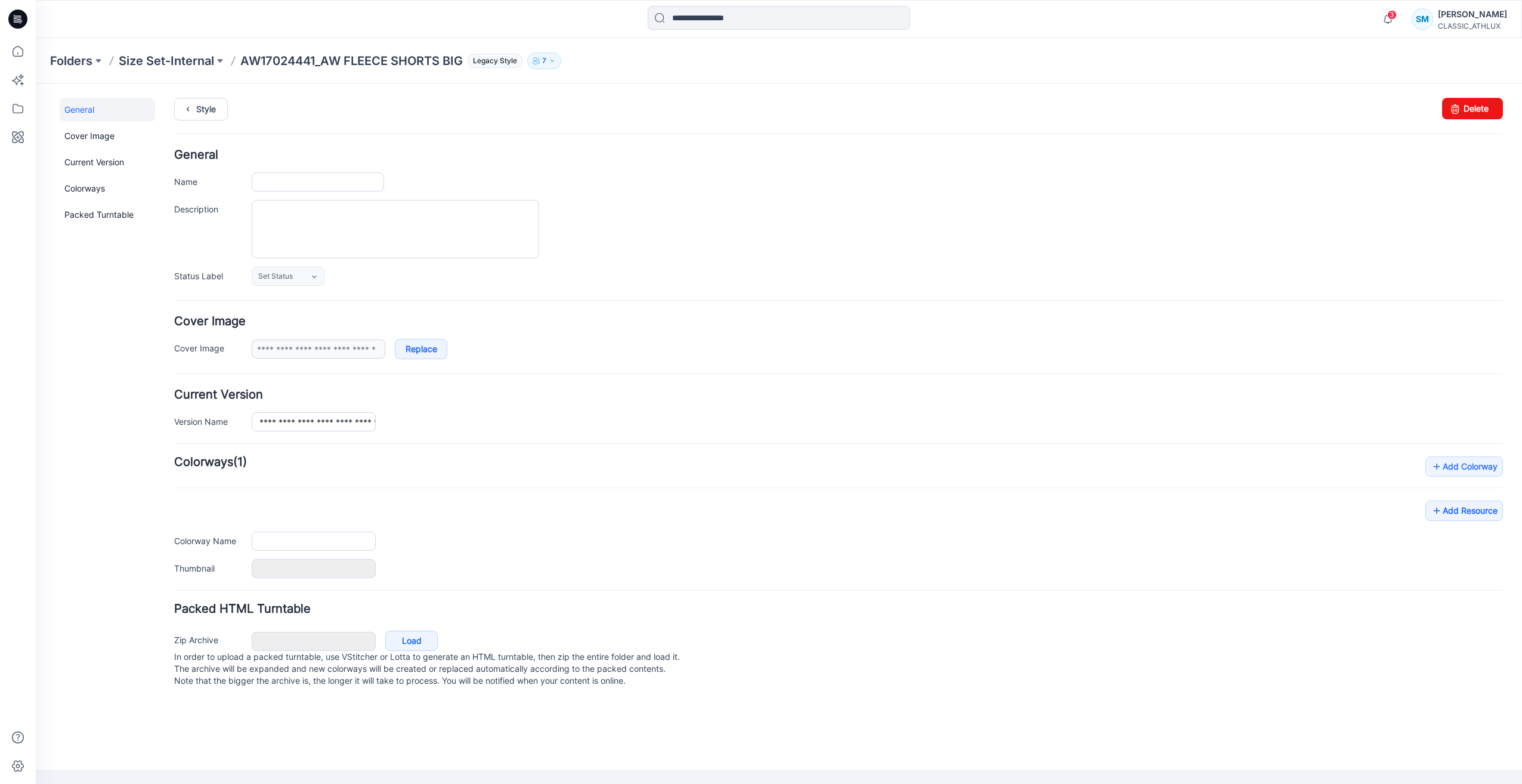
type input "**********"
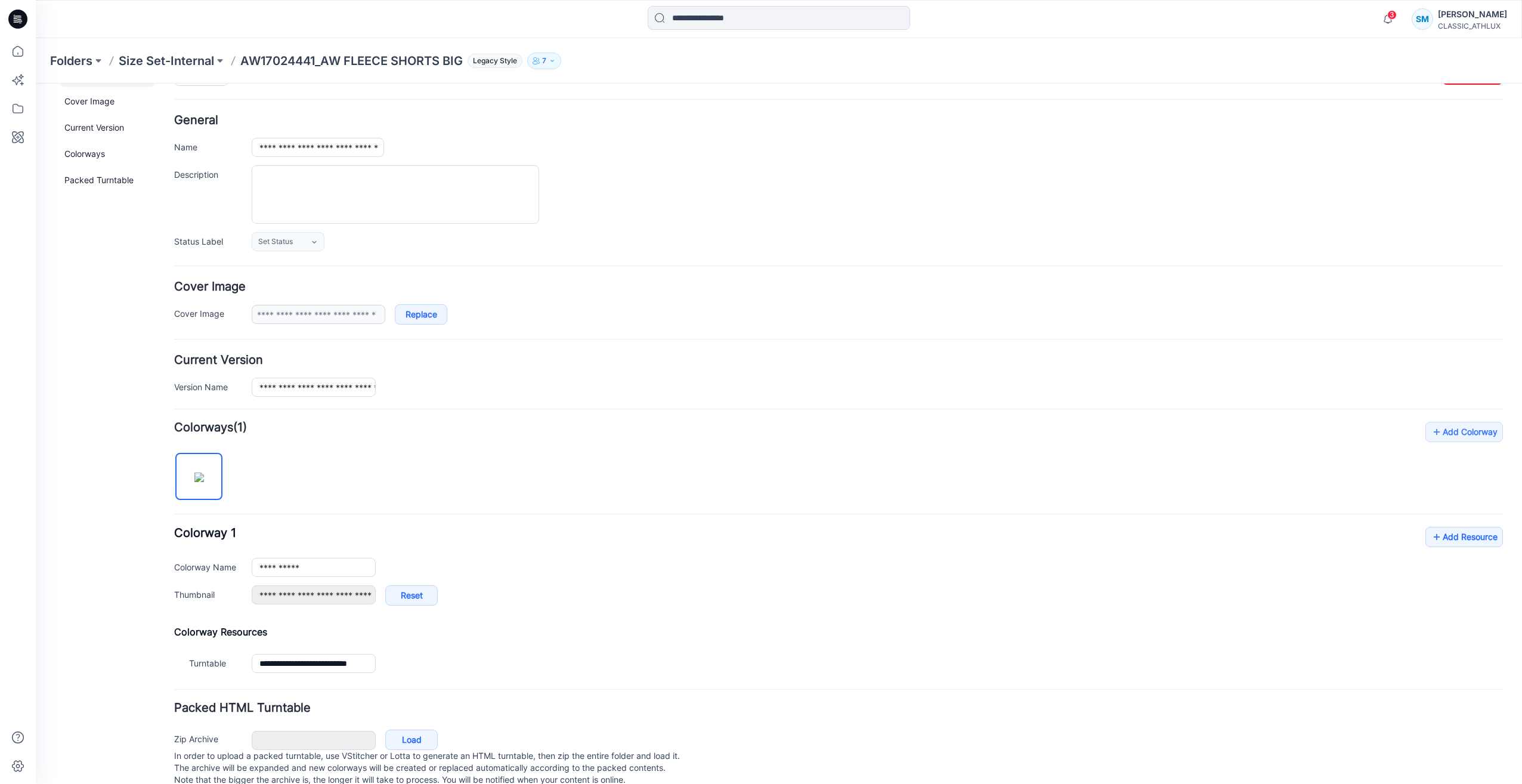
scroll to position [65, 0]
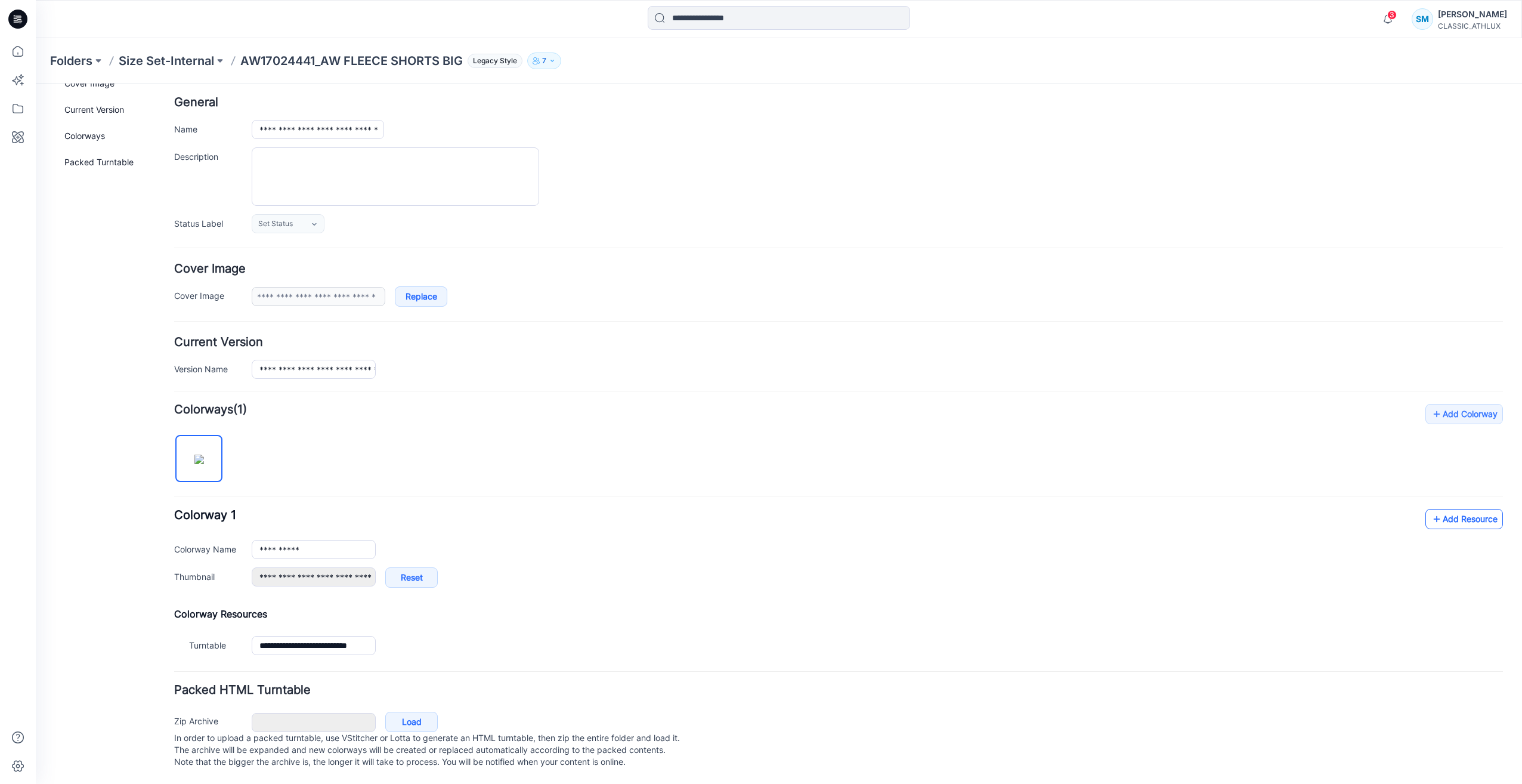
click at [1431, 509] on icon at bounding box center [1436, 518] width 12 height 19
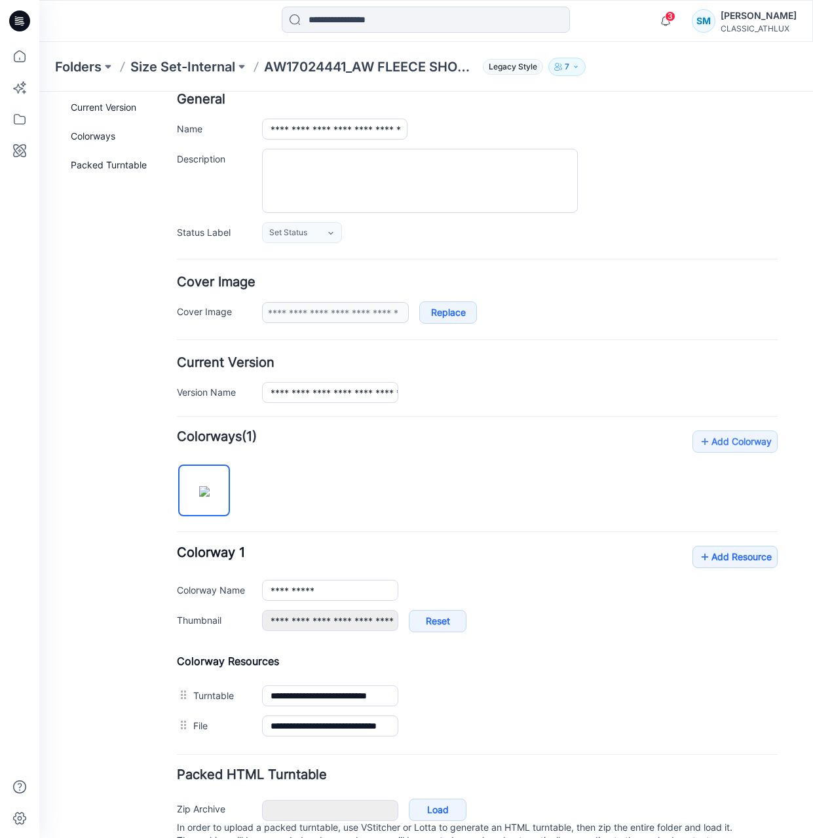
click at [470, 499] on div "**********" at bounding box center [477, 585] width 601 height 310
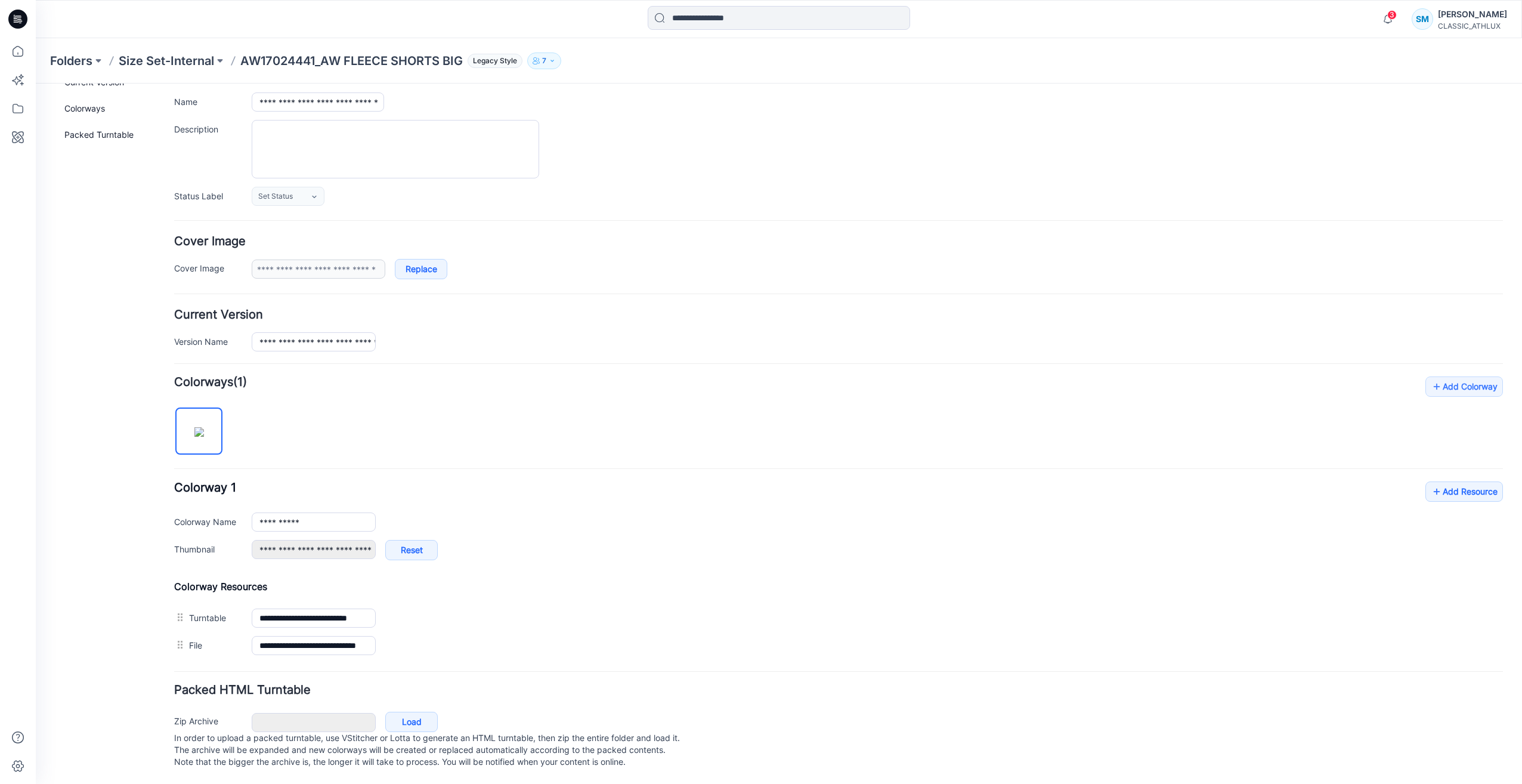
scroll to position [0, 0]
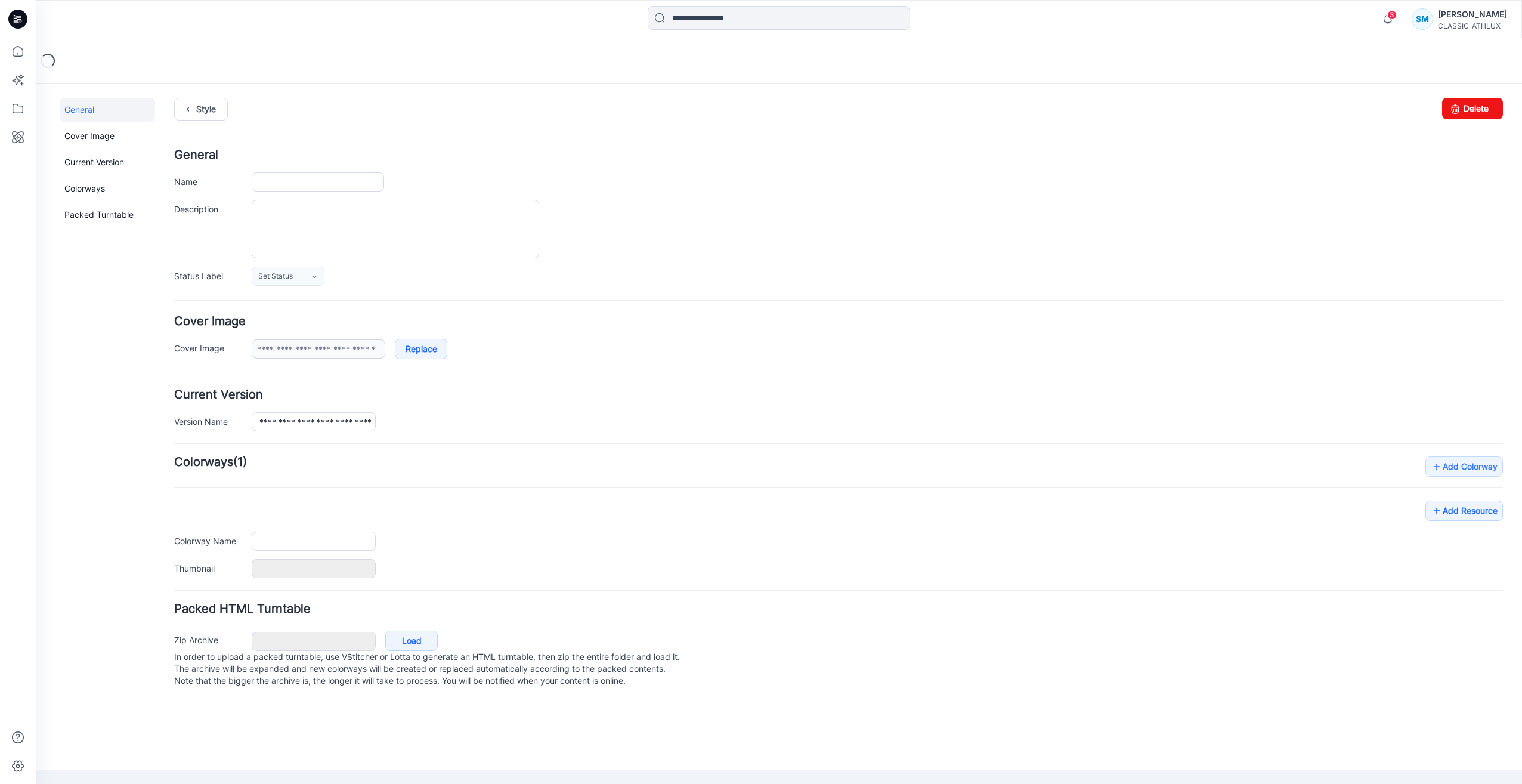
type input "**********"
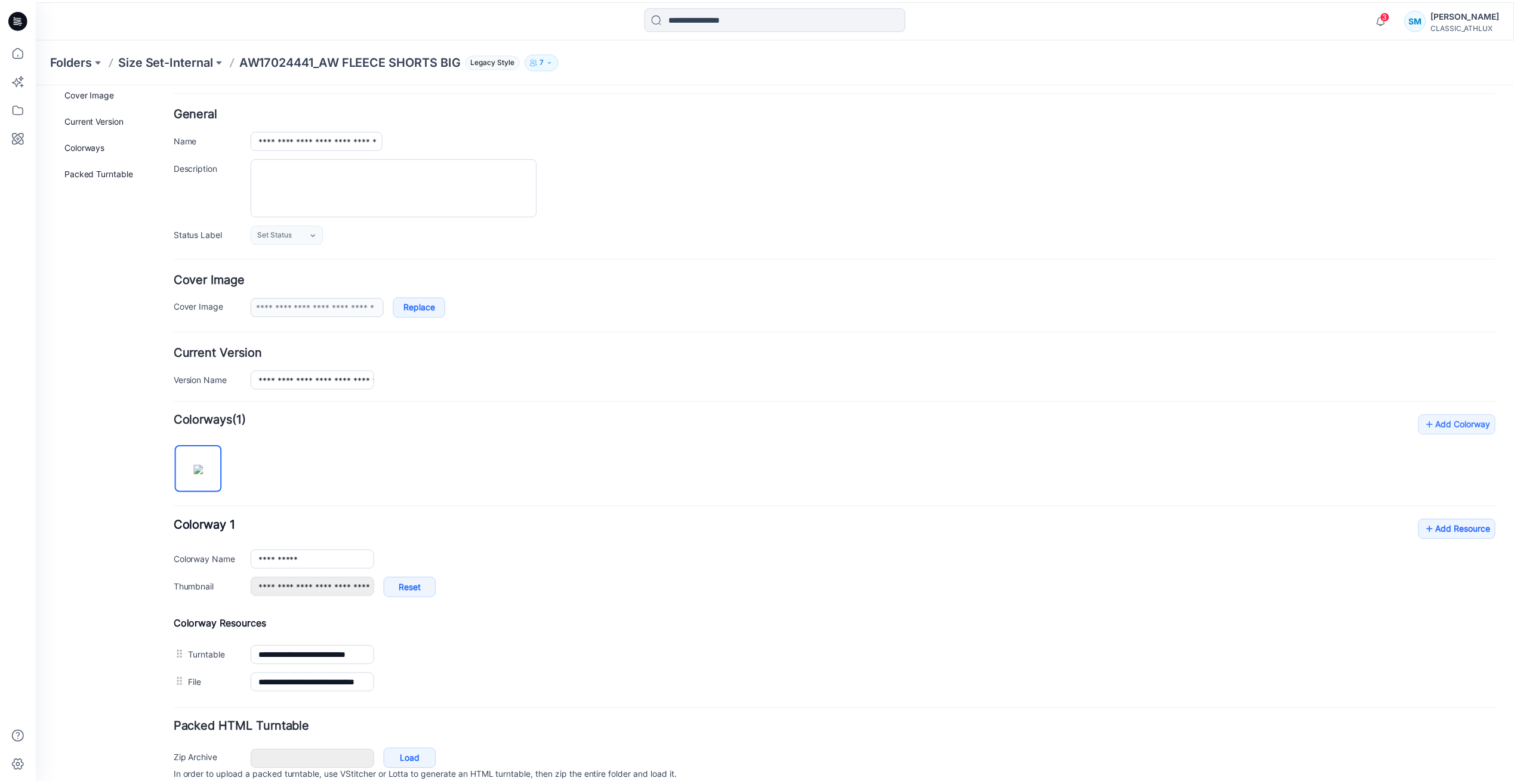
scroll to position [92, 0]
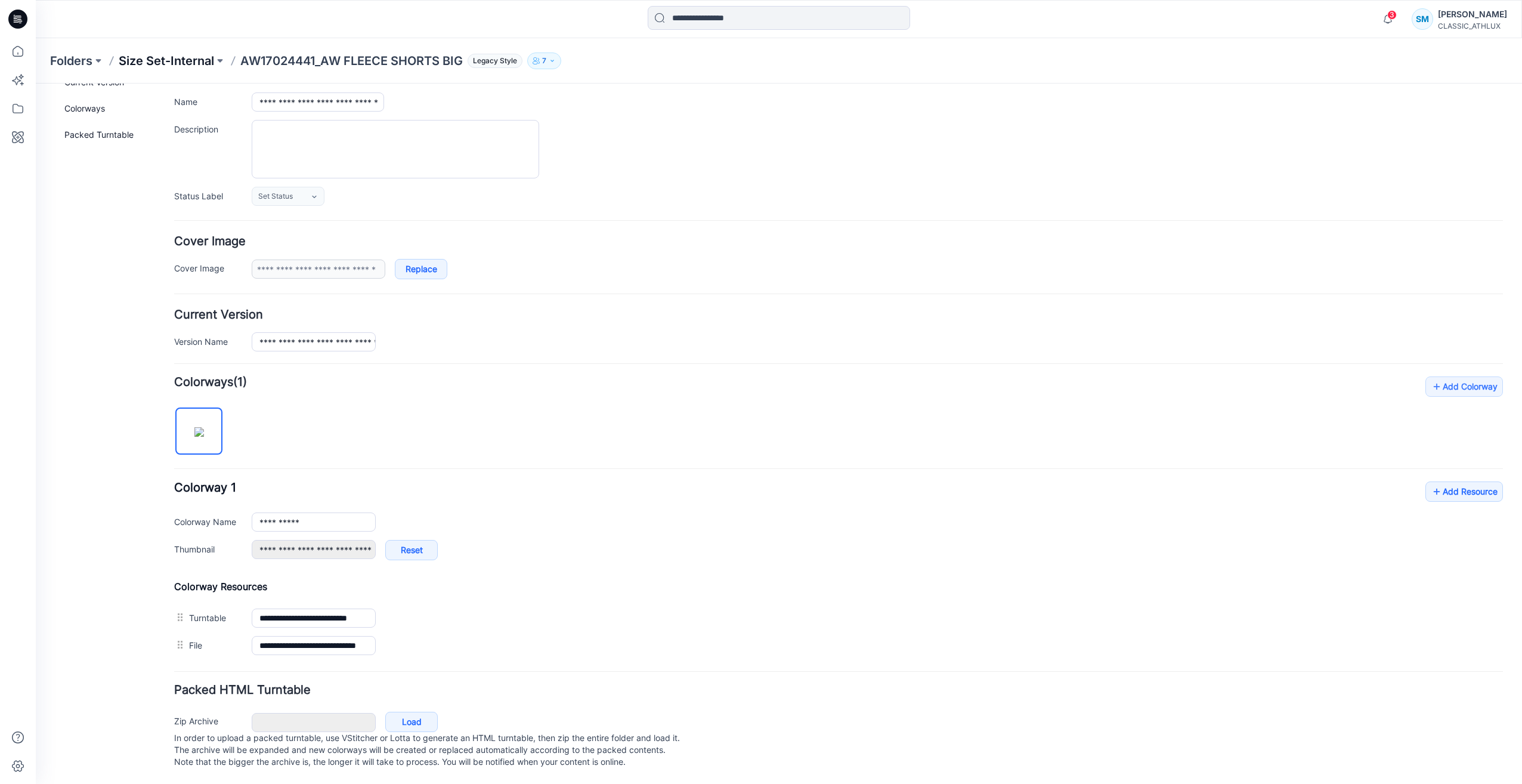
click at [205, 59] on p "Size Set-Internal" at bounding box center [166, 61] width 96 height 16
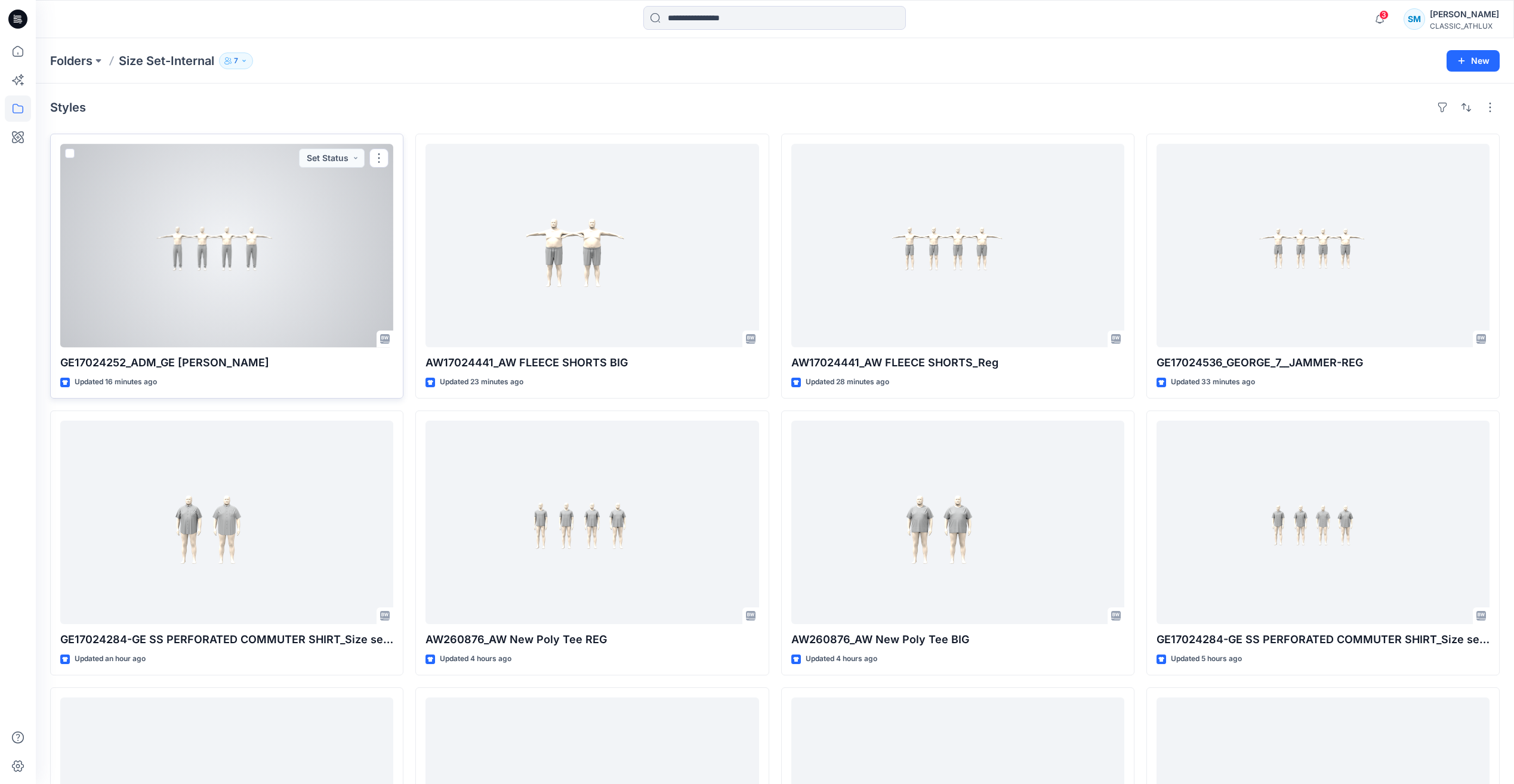
click at [286, 279] on div at bounding box center [226, 245] width 332 height 203
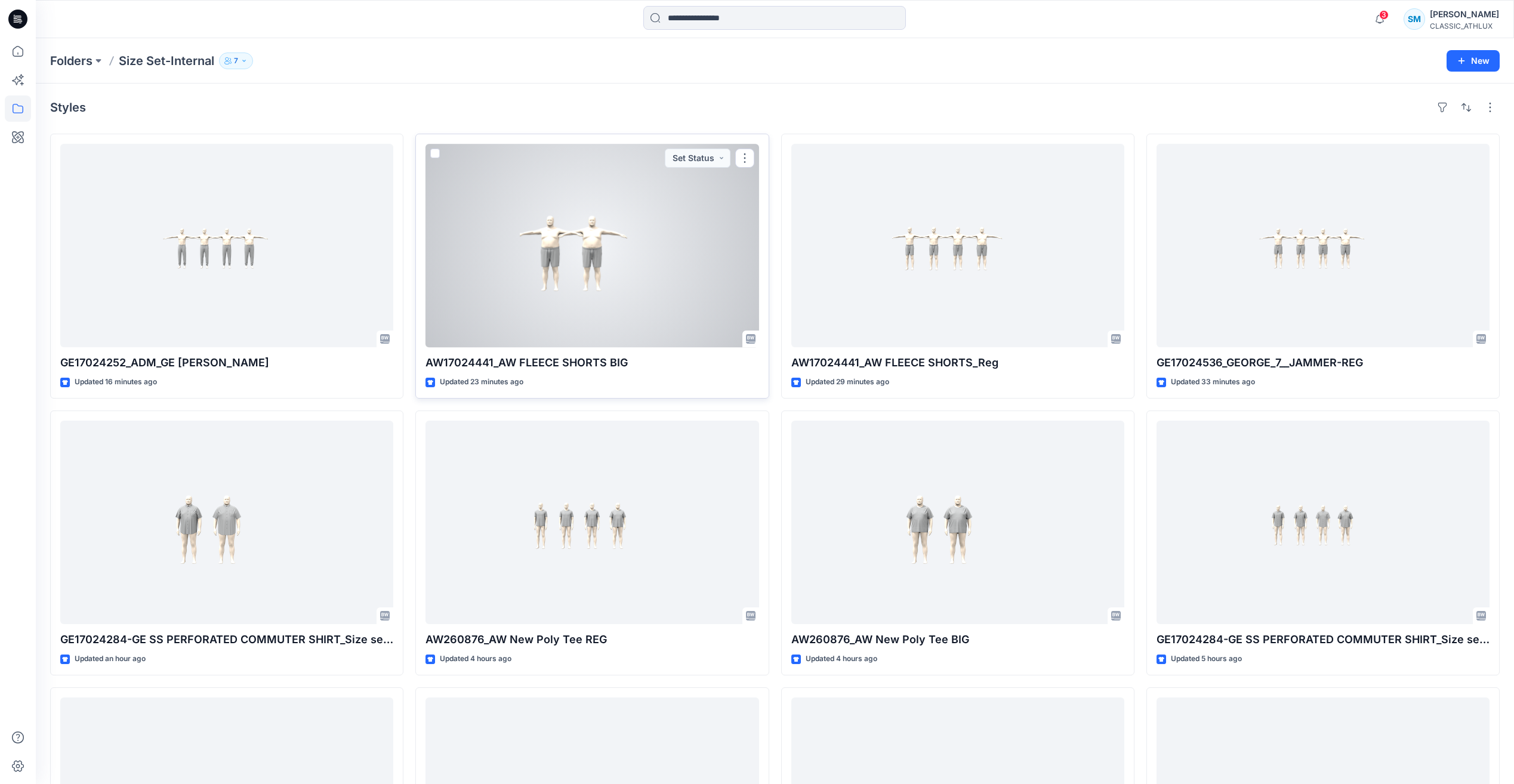
click at [667, 292] on div at bounding box center [591, 245] width 332 height 203
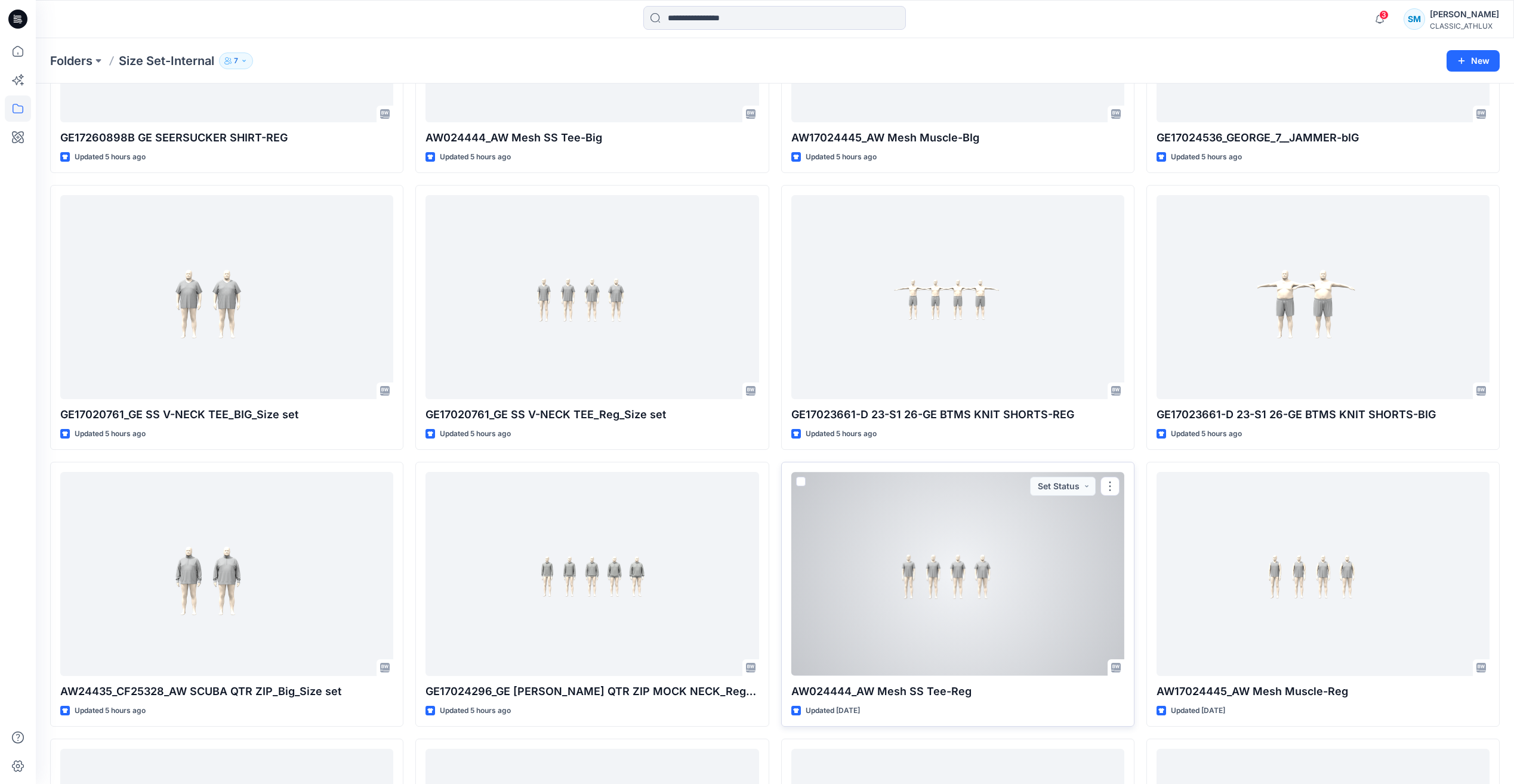
scroll to position [936, 0]
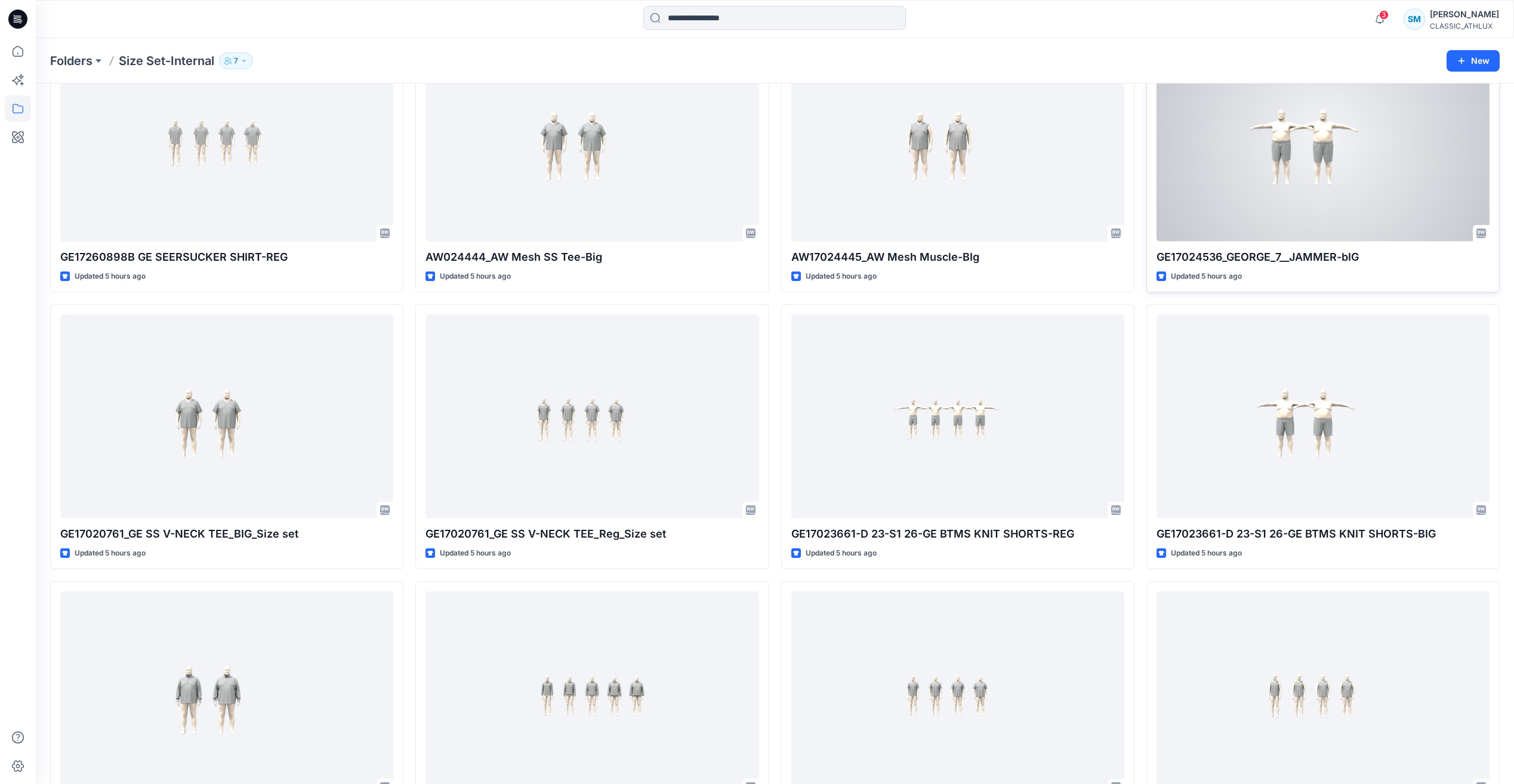
click at [1245, 189] on div at bounding box center [1322, 138] width 332 height 203
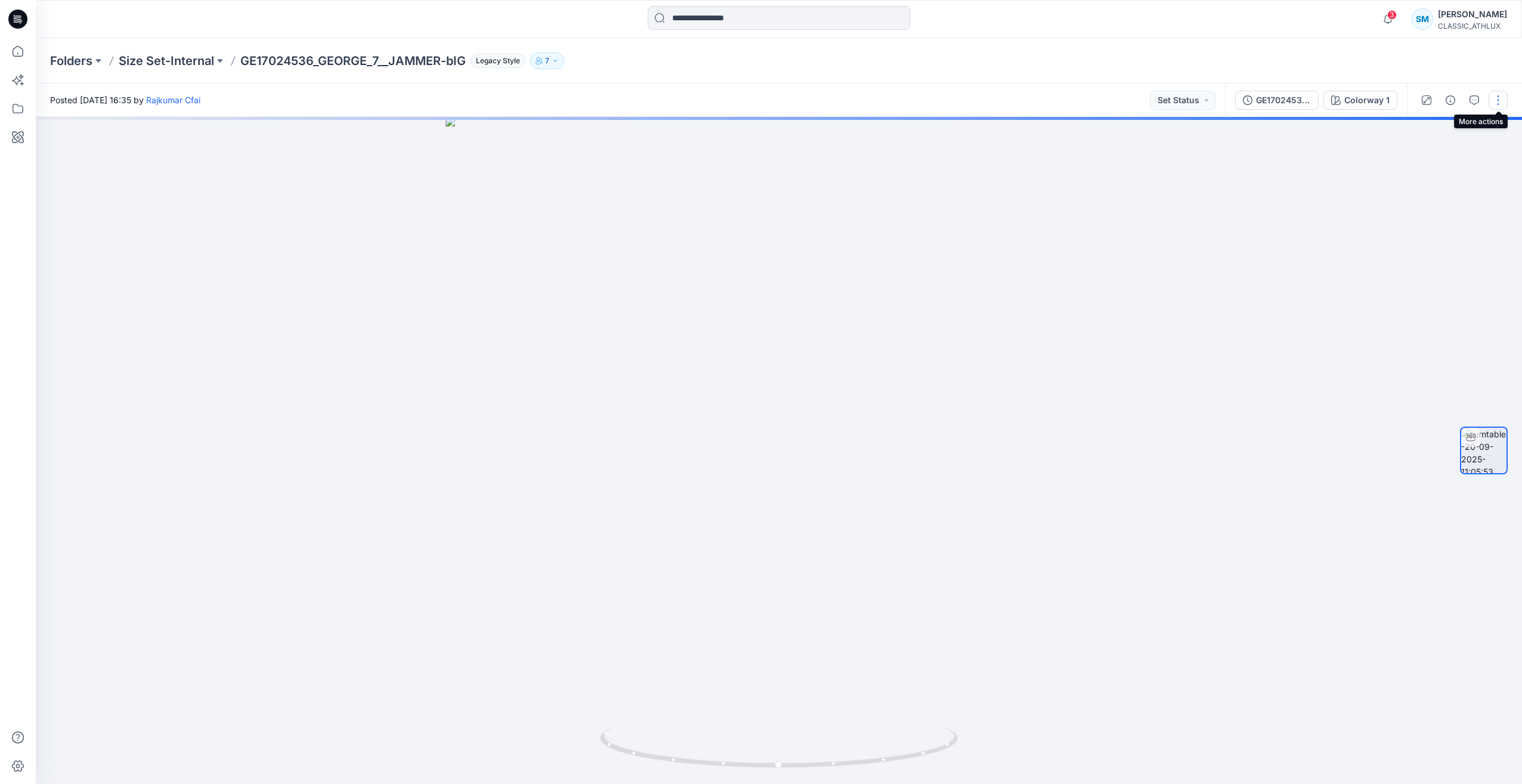
click at [1500, 93] on button "button" at bounding box center [1498, 100] width 19 height 19
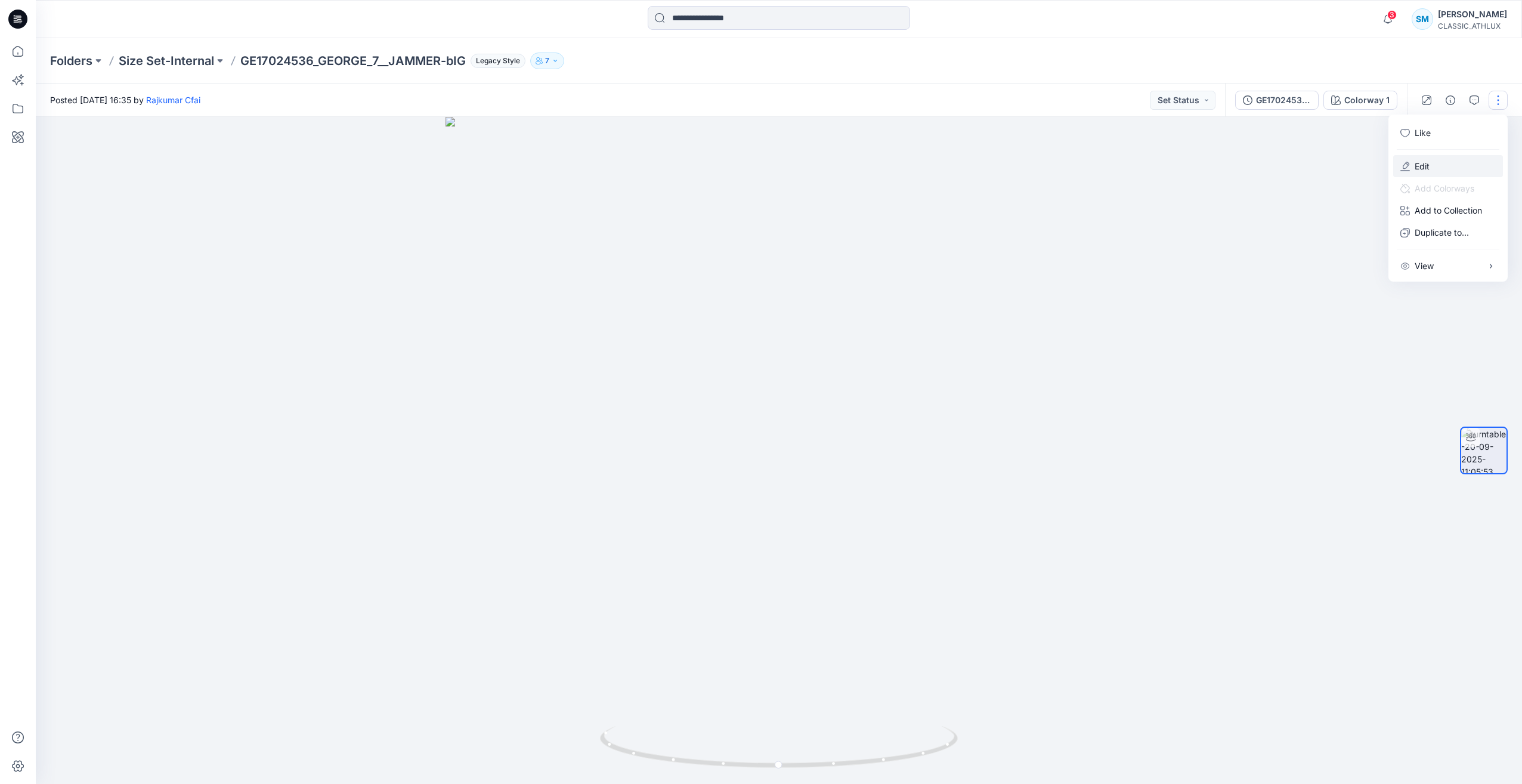
click at [1424, 170] on p "Edit" at bounding box center [1422, 167] width 15 height 13
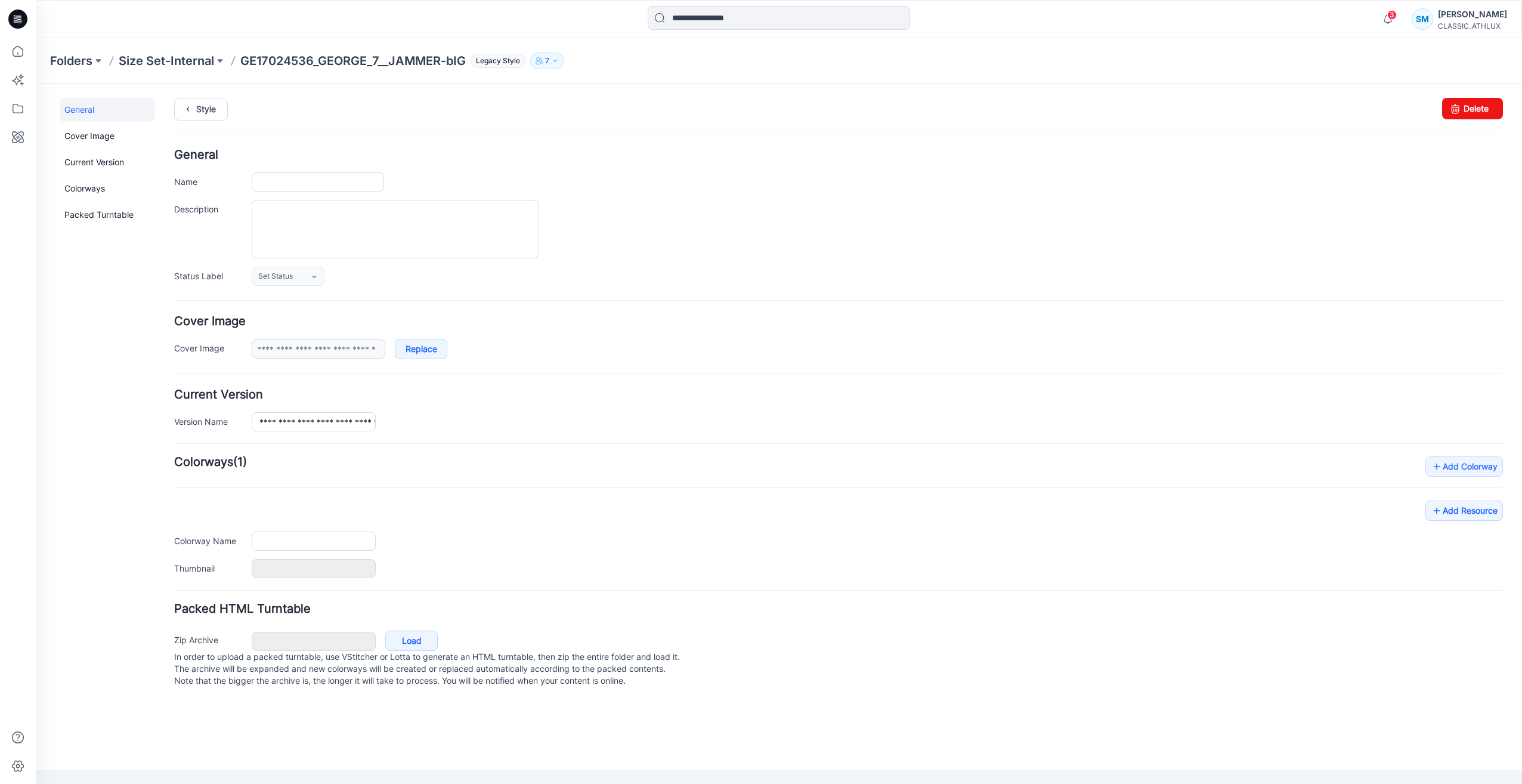
type input "**********"
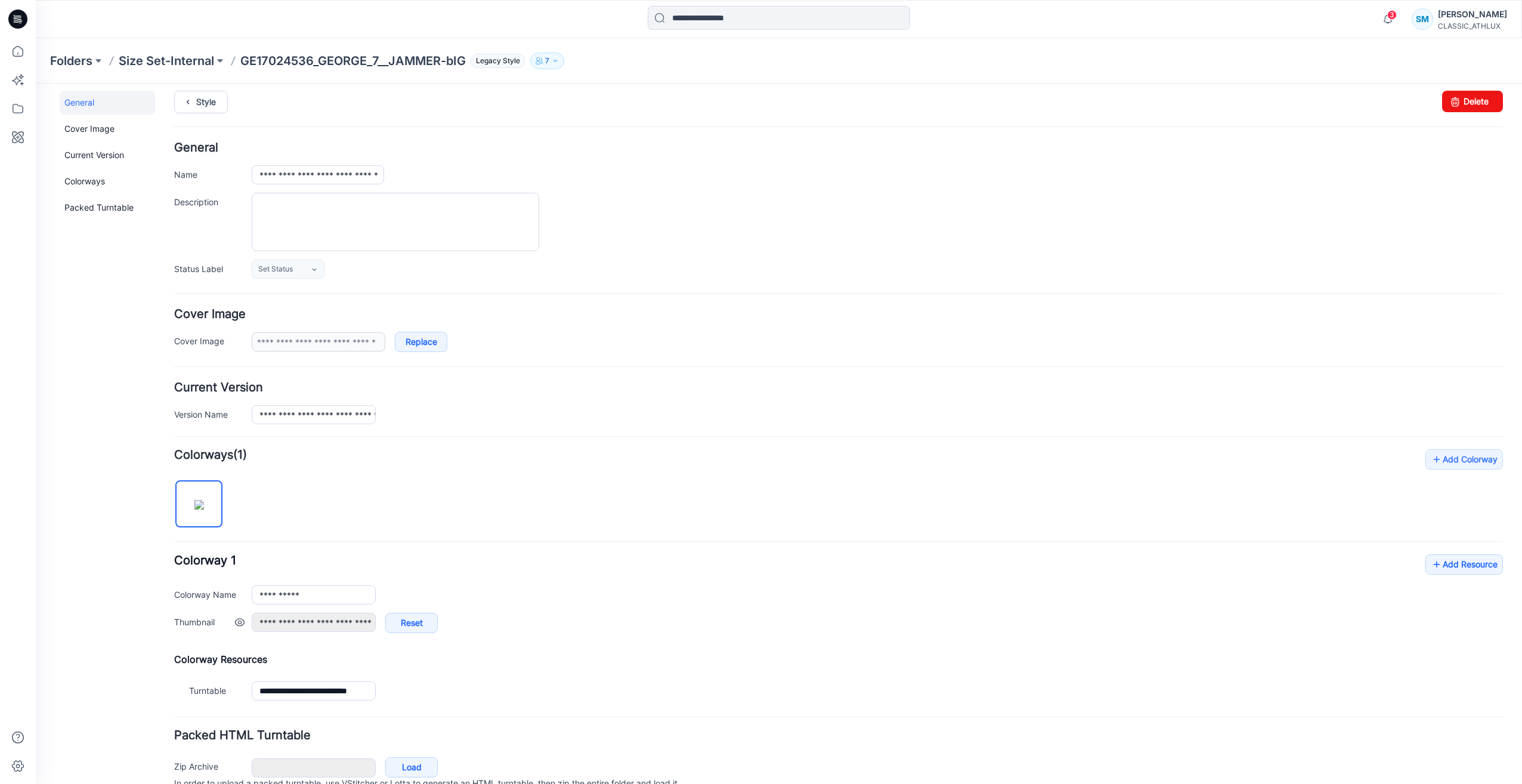
scroll to position [65, 0]
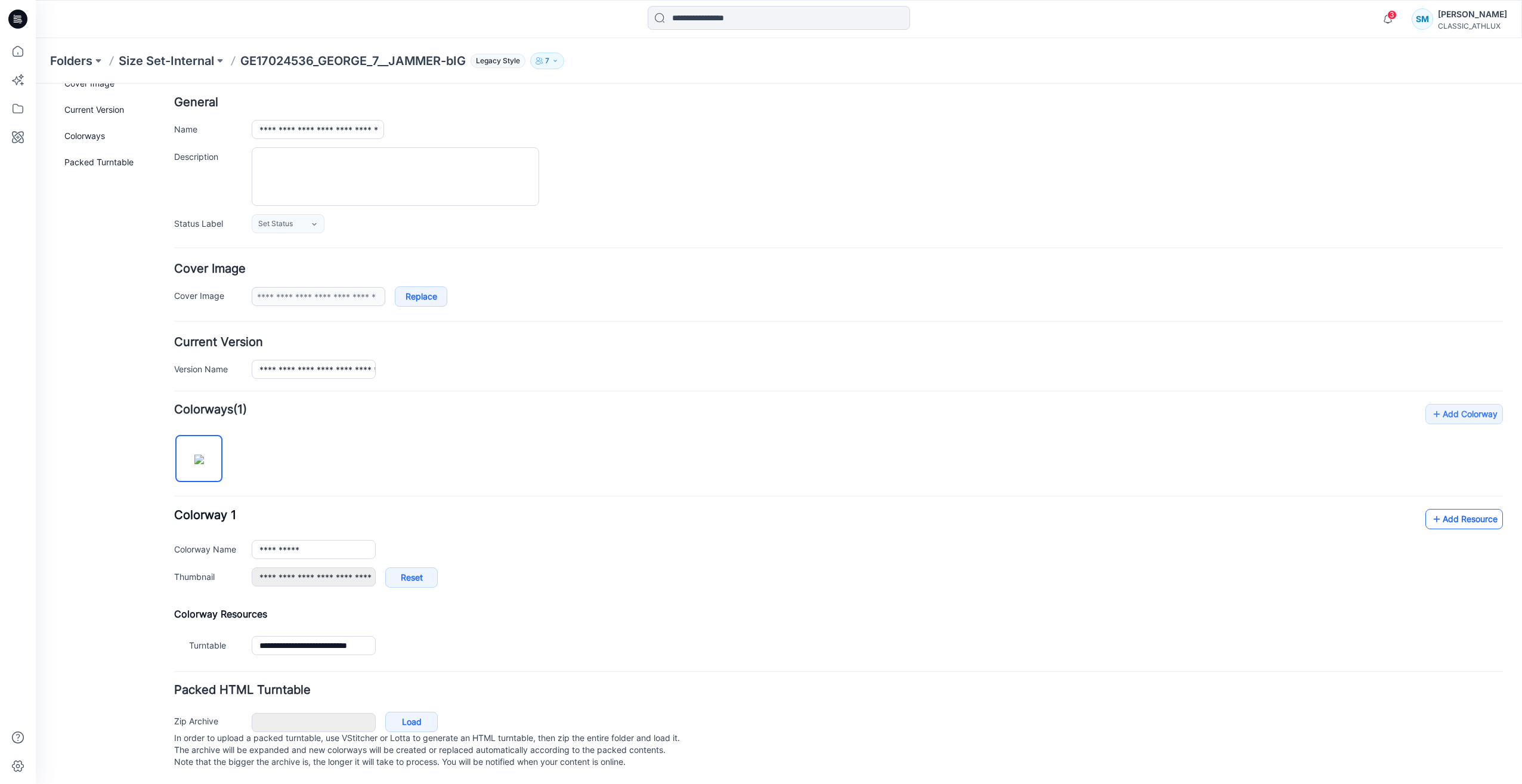
click at [1466, 511] on link "Add Resource" at bounding box center [1464, 519] width 77 height 20
click at [959, 586] on div "**********" at bounding box center [877, 583] width 1251 height 32
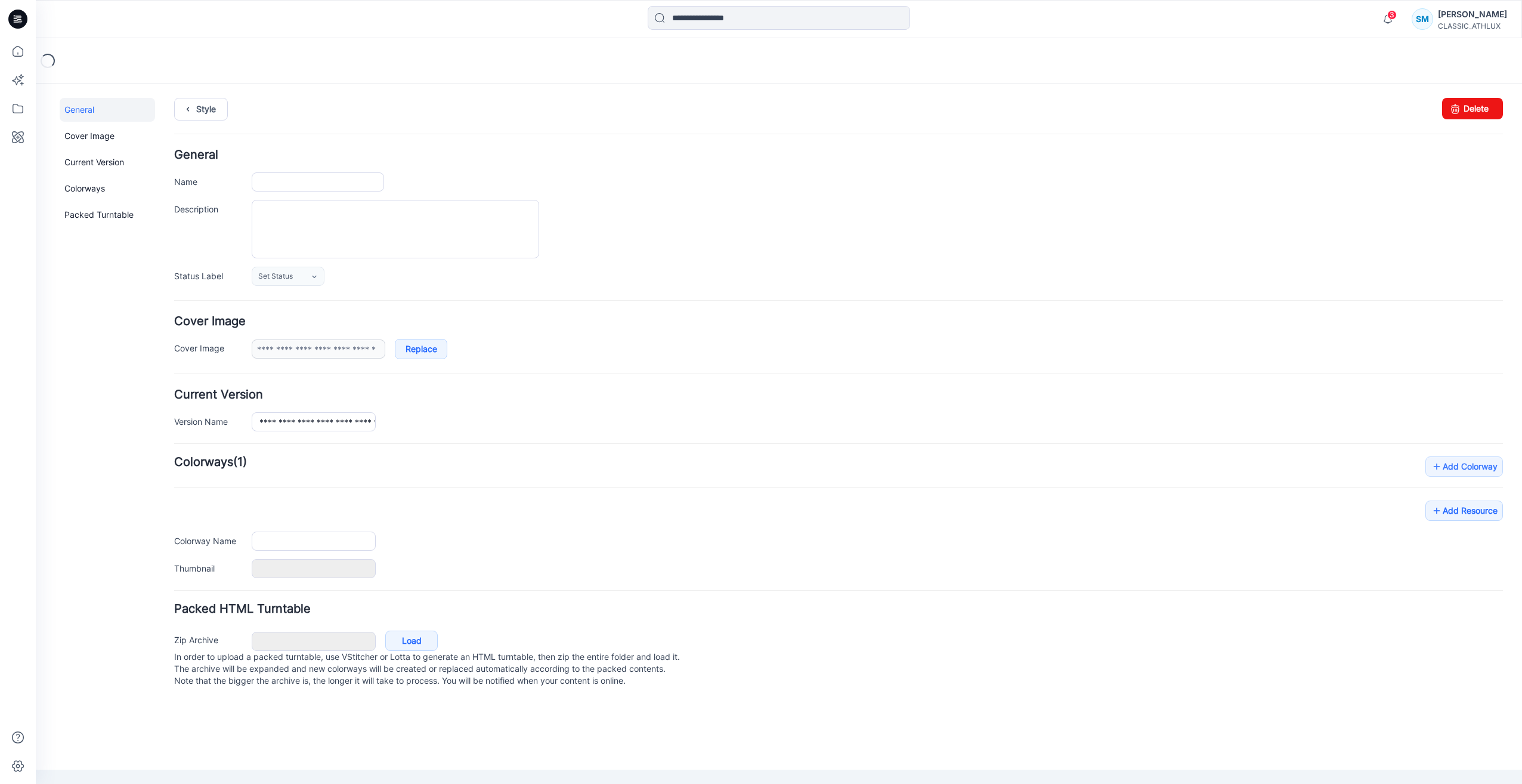
type input "**********"
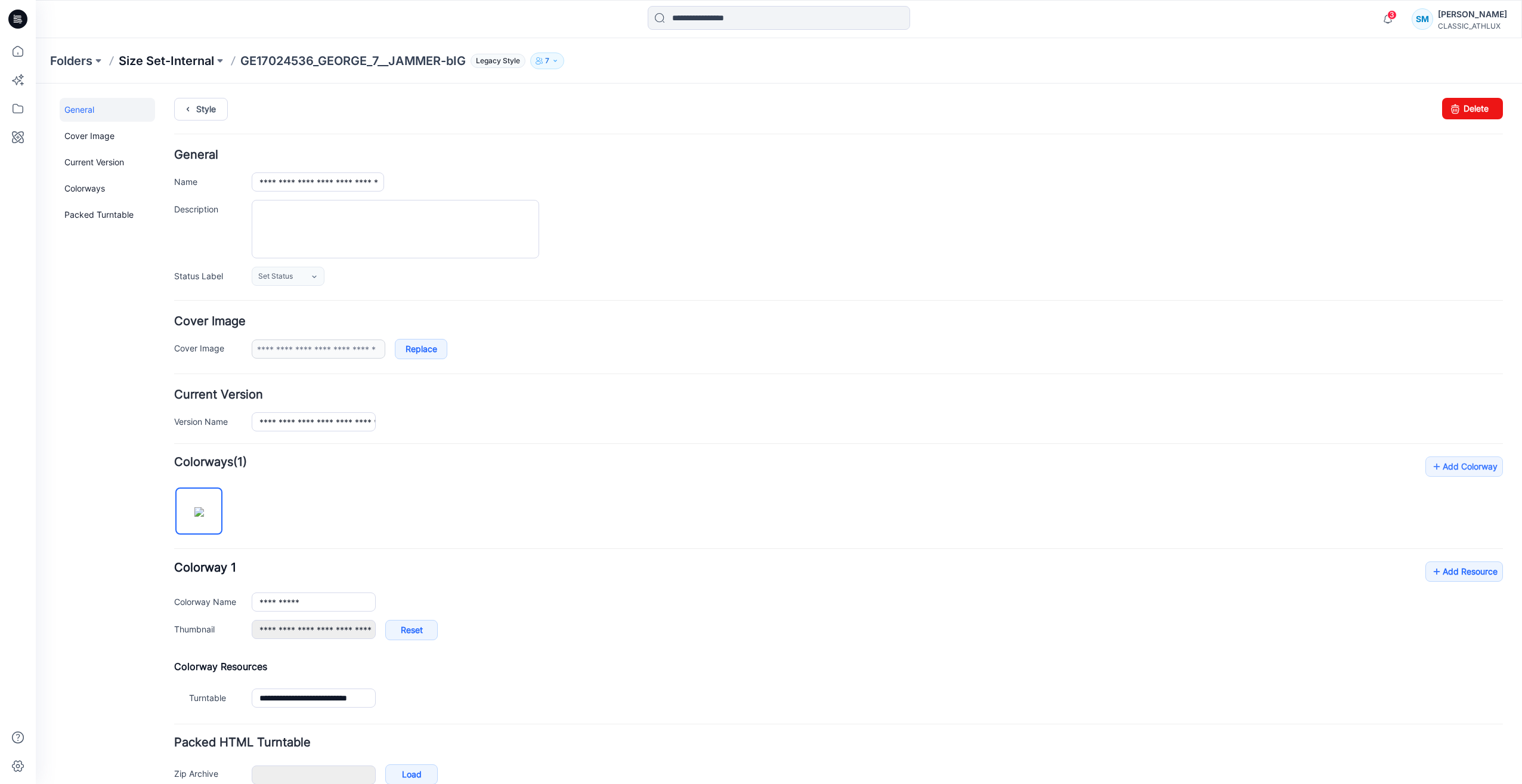
click at [173, 66] on p "Size Set-Internal" at bounding box center [166, 61] width 96 height 16
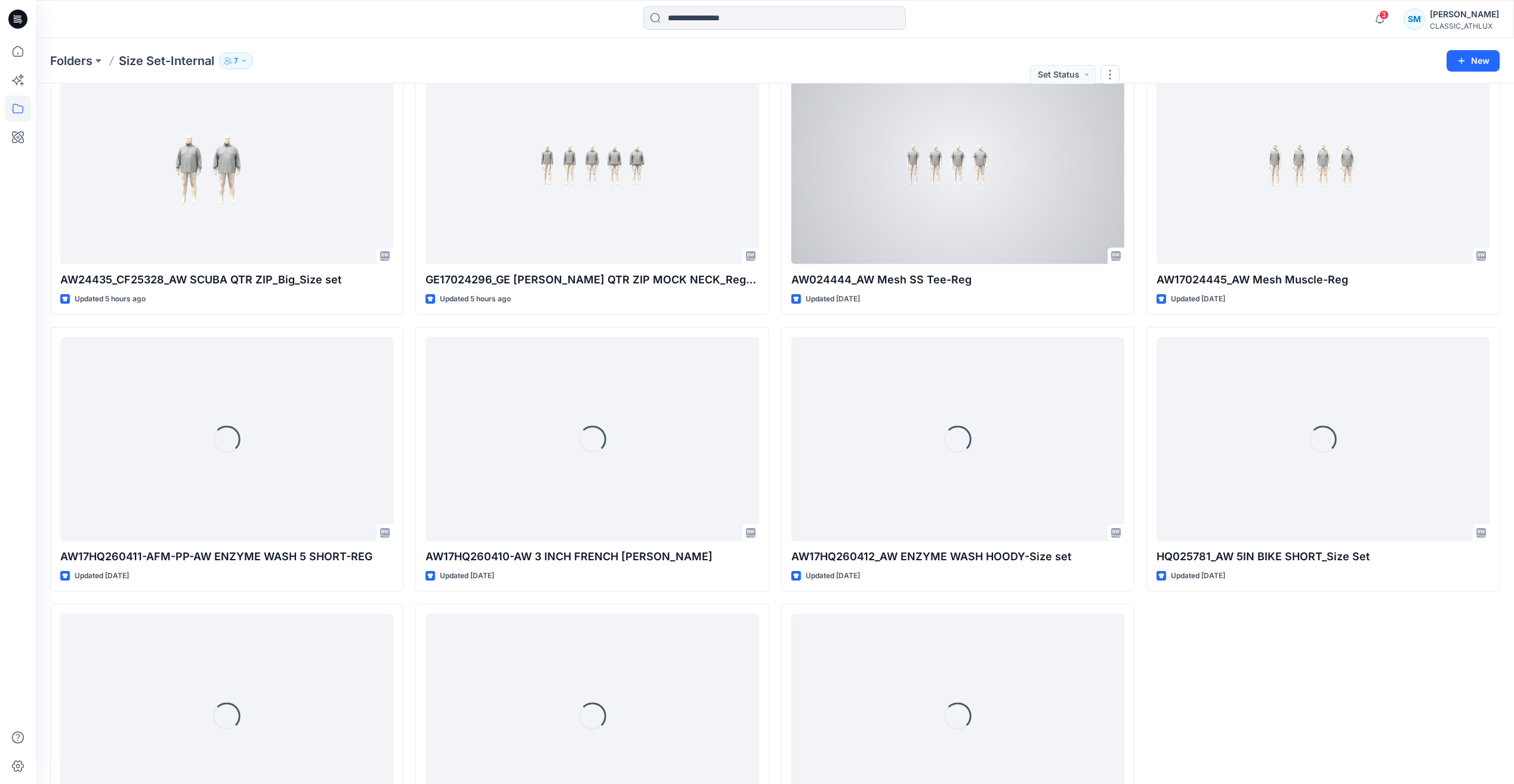
scroll to position [1566, 0]
